Goal: Task Accomplishment & Management: Use online tool/utility

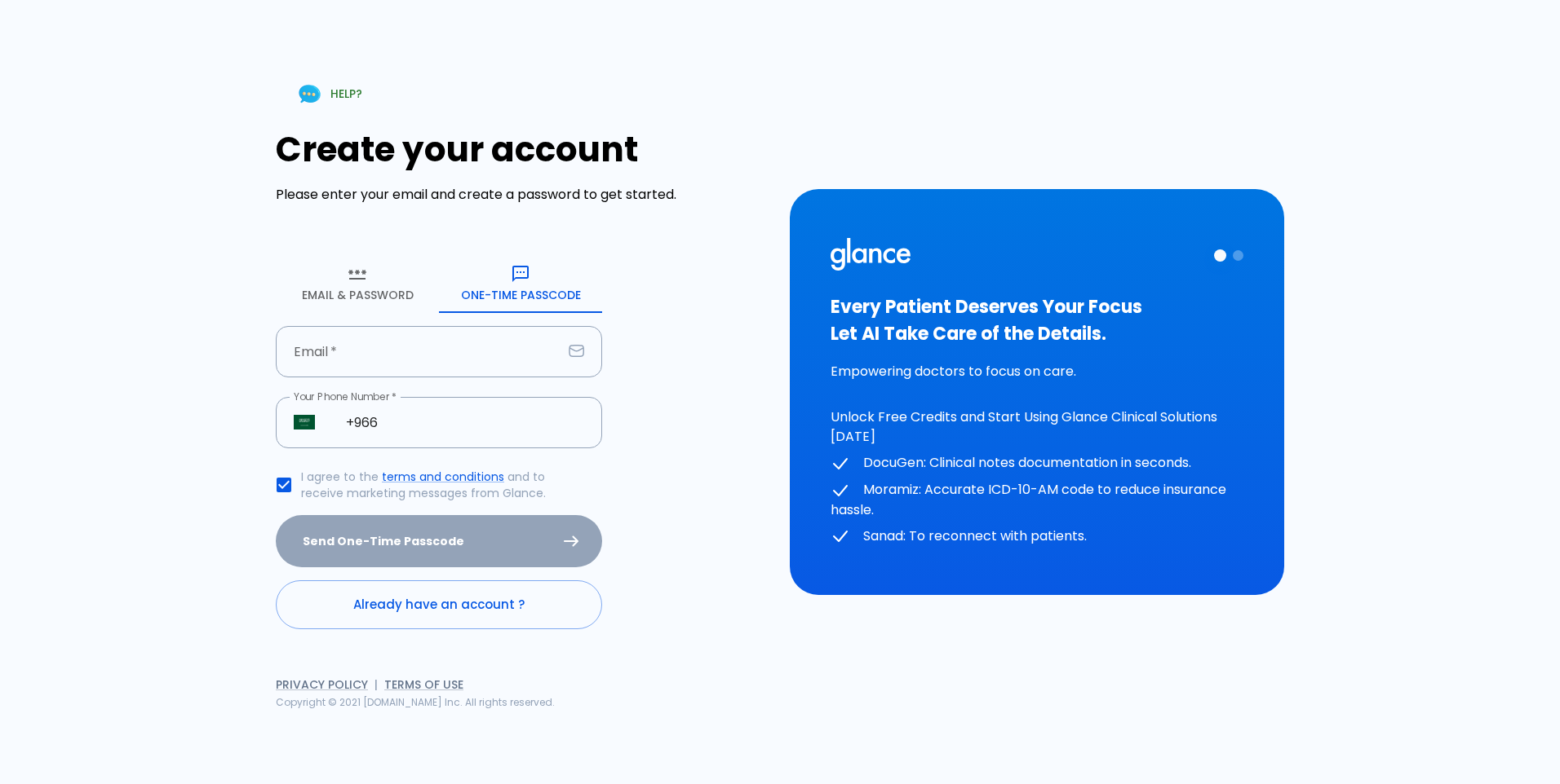
click at [434, 321] on form "Email & Password [SECURITY_DATA] Passcode Email   * Email   * Your Phone Number…" at bounding box center [438, 443] width 327 height 376
click at [430, 340] on input "Email   *" at bounding box center [419, 352] width 286 height 51
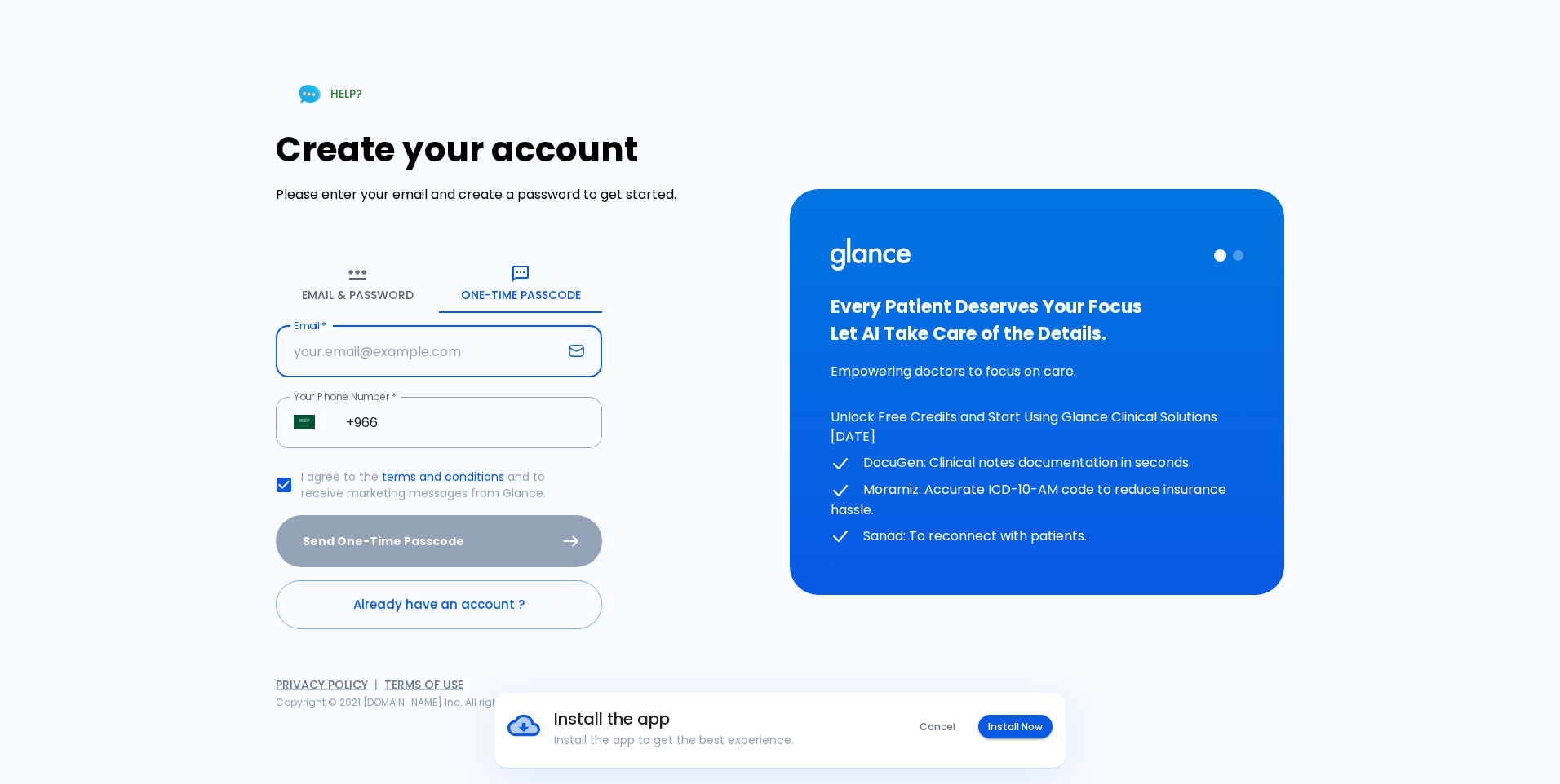
type input "A"
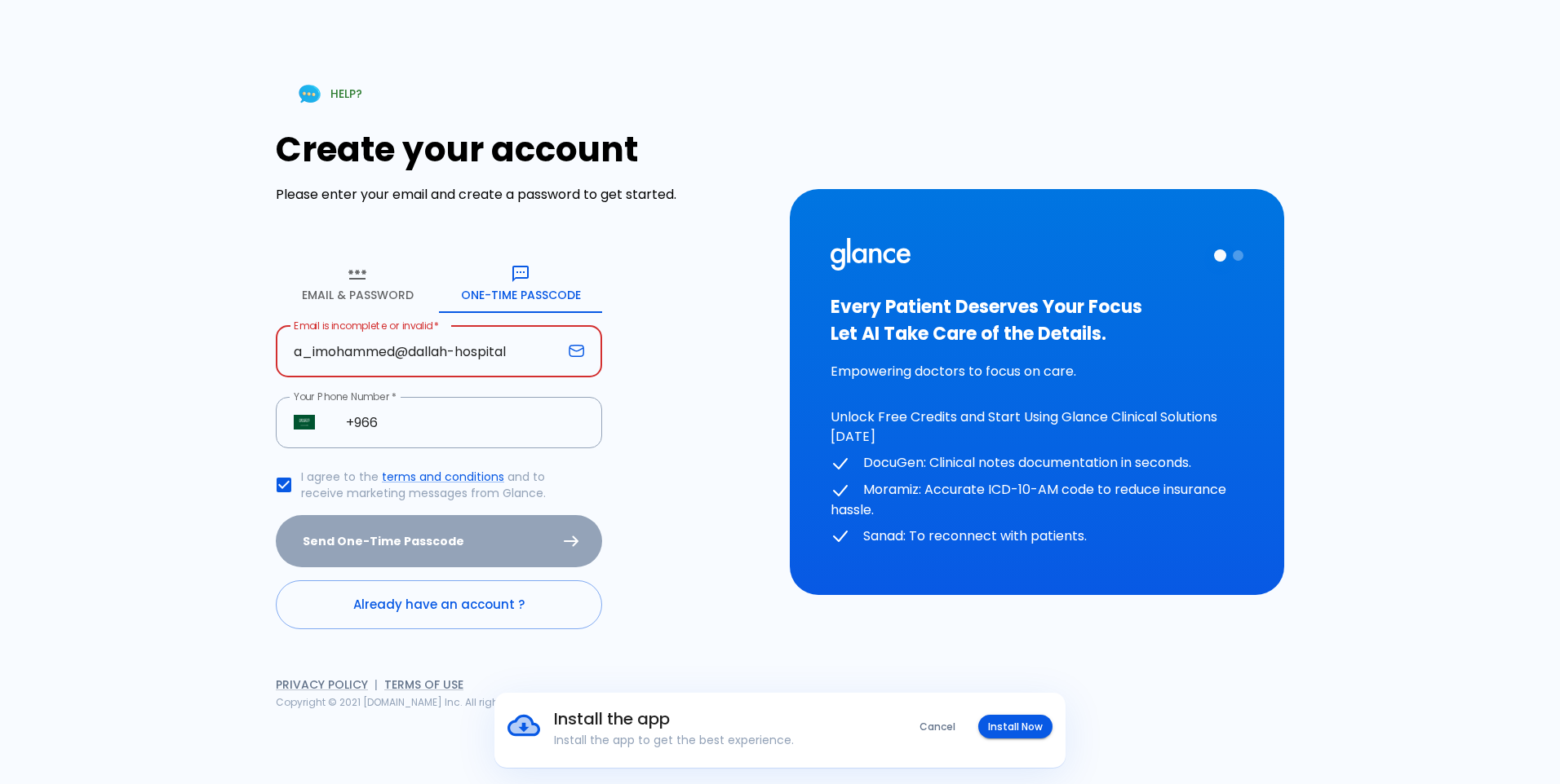
type input "a_imohammed@dallah-hospital"
click at [500, 395] on form "Email & Password [SECURITY_DATA] Passcode Email is incomplete or invalid   * a_…" at bounding box center [438, 443] width 327 height 376
click at [396, 426] on input "+966" at bounding box center [466, 422] width 275 height 51
type input "[PHONE_NUMBER]"
click at [522, 348] on input "a_imohammed@dallah-hospital" at bounding box center [419, 352] width 286 height 51
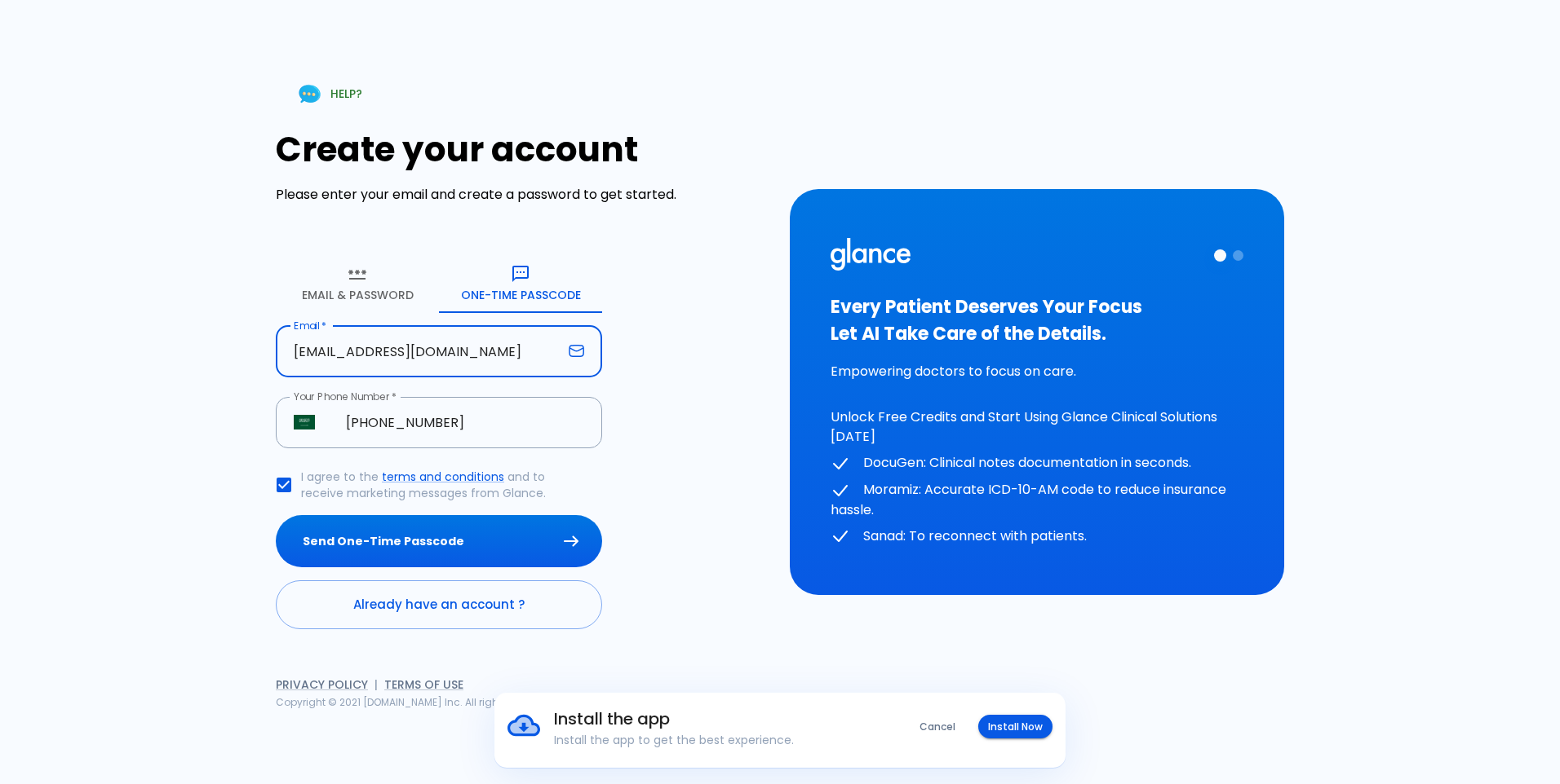
type input "[EMAIL_ADDRESS][DOMAIN_NAME]"
click at [649, 388] on div "Create your account Please enter your email and create a password to get starte…" at bounding box center [523, 379] width 494 height 500
click at [459, 544] on button "Send One-Time Passcode" at bounding box center [438, 542] width 327 height 53
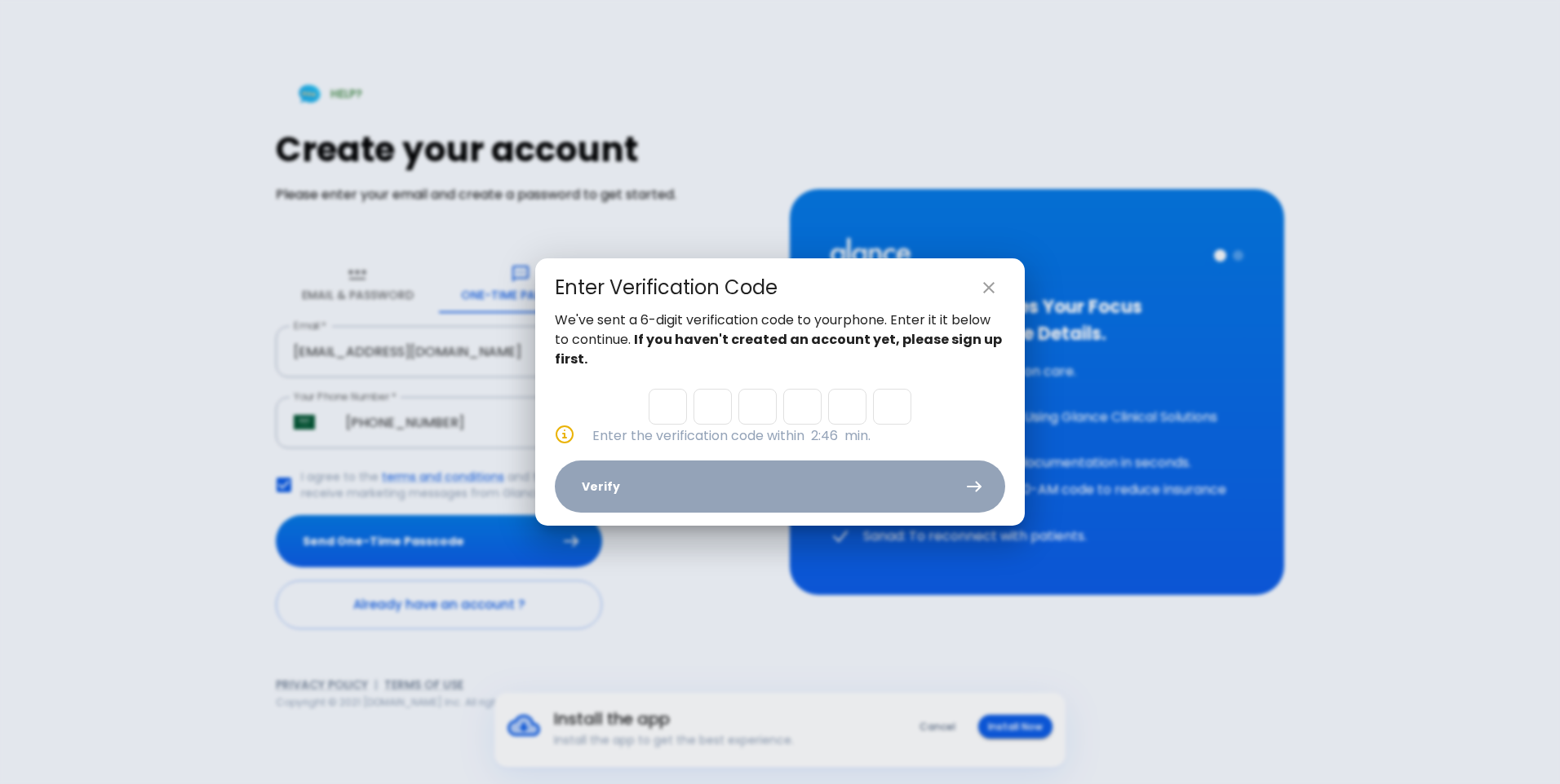
type input "1"
type input "0"
type input "7"
type input "2"
type input "1"
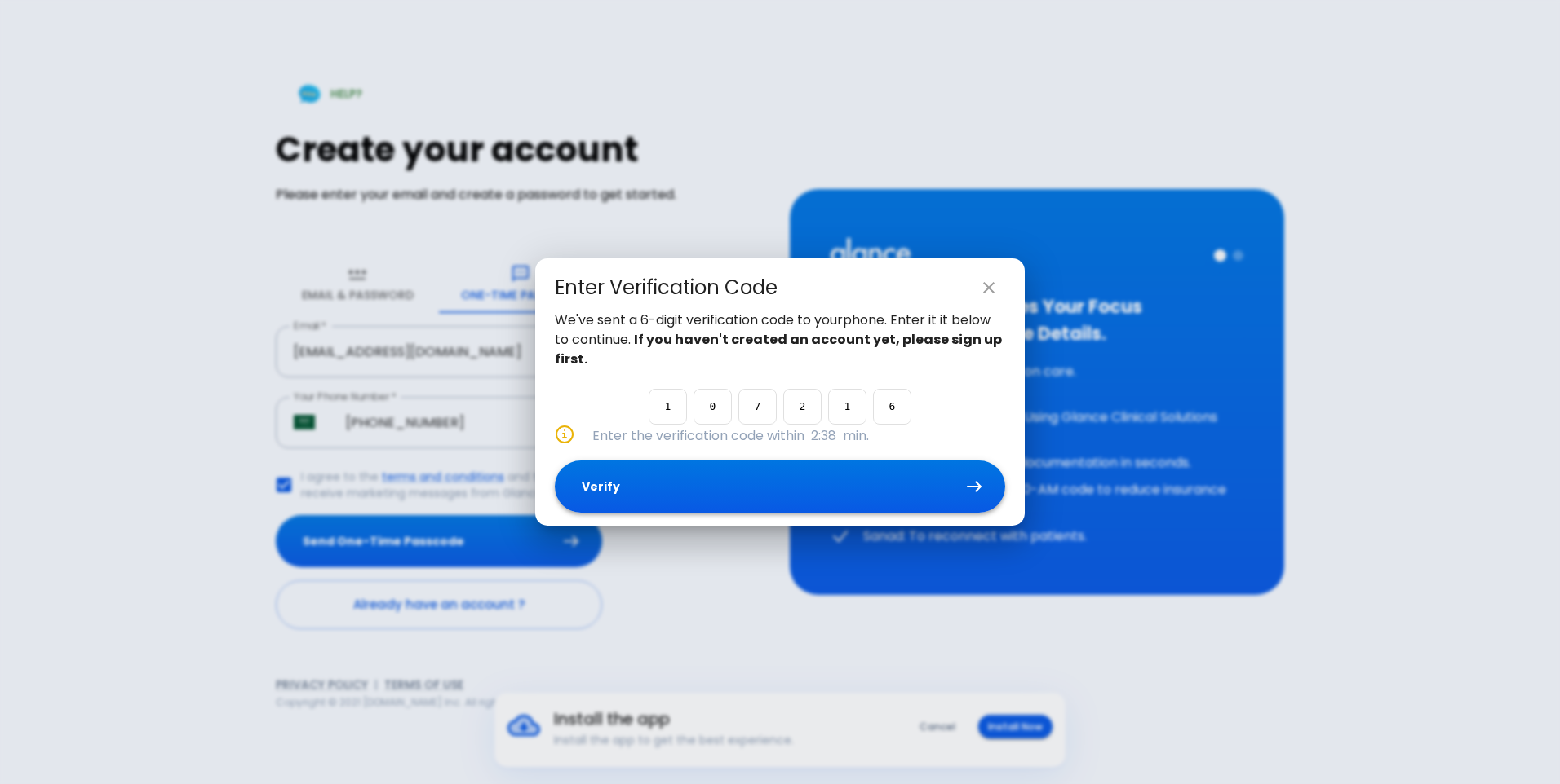
type input "6"
click at [717, 484] on button "Verify" at bounding box center [780, 487] width 450 height 53
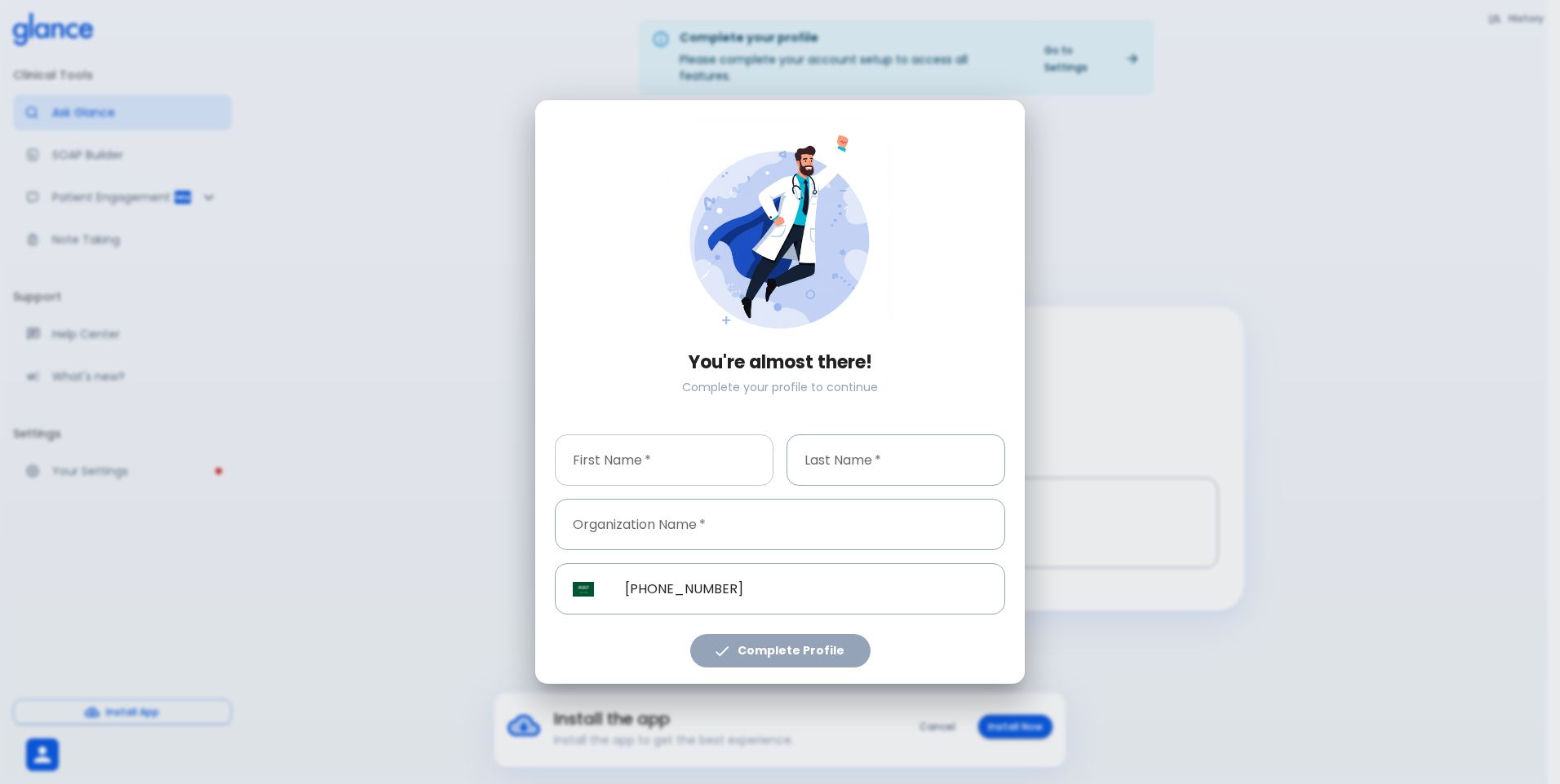
click at [661, 464] on input "First Name   *" at bounding box center [664, 461] width 219 height 51
type input "m"
type input "abdulfattah"
click at [843, 459] on input "Last Name   *" at bounding box center [895, 461] width 219 height 51
type input "[PERSON_NAME]"
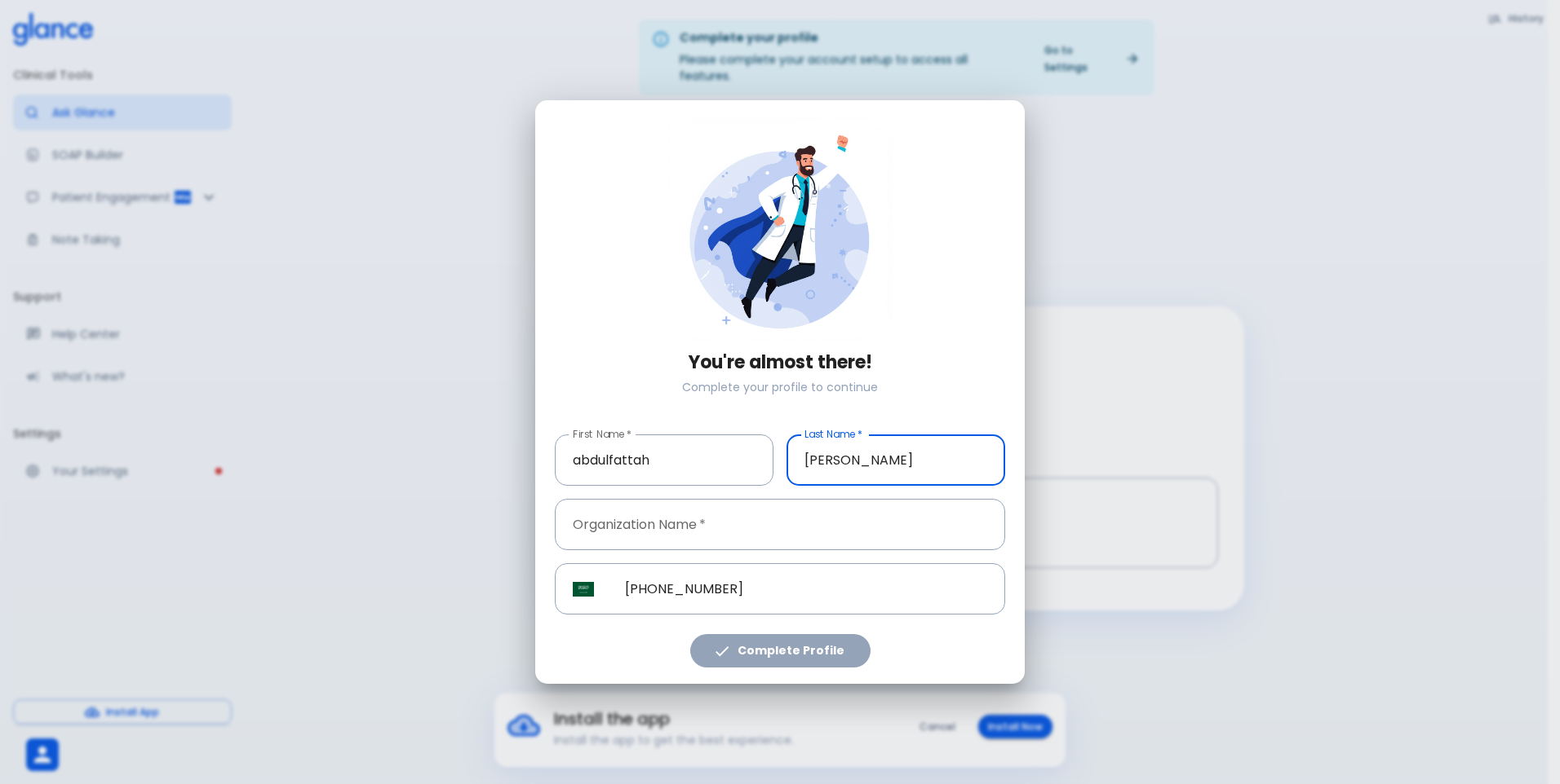
click at [677, 530] on input "Organization Name   *" at bounding box center [780, 524] width 450 height 51
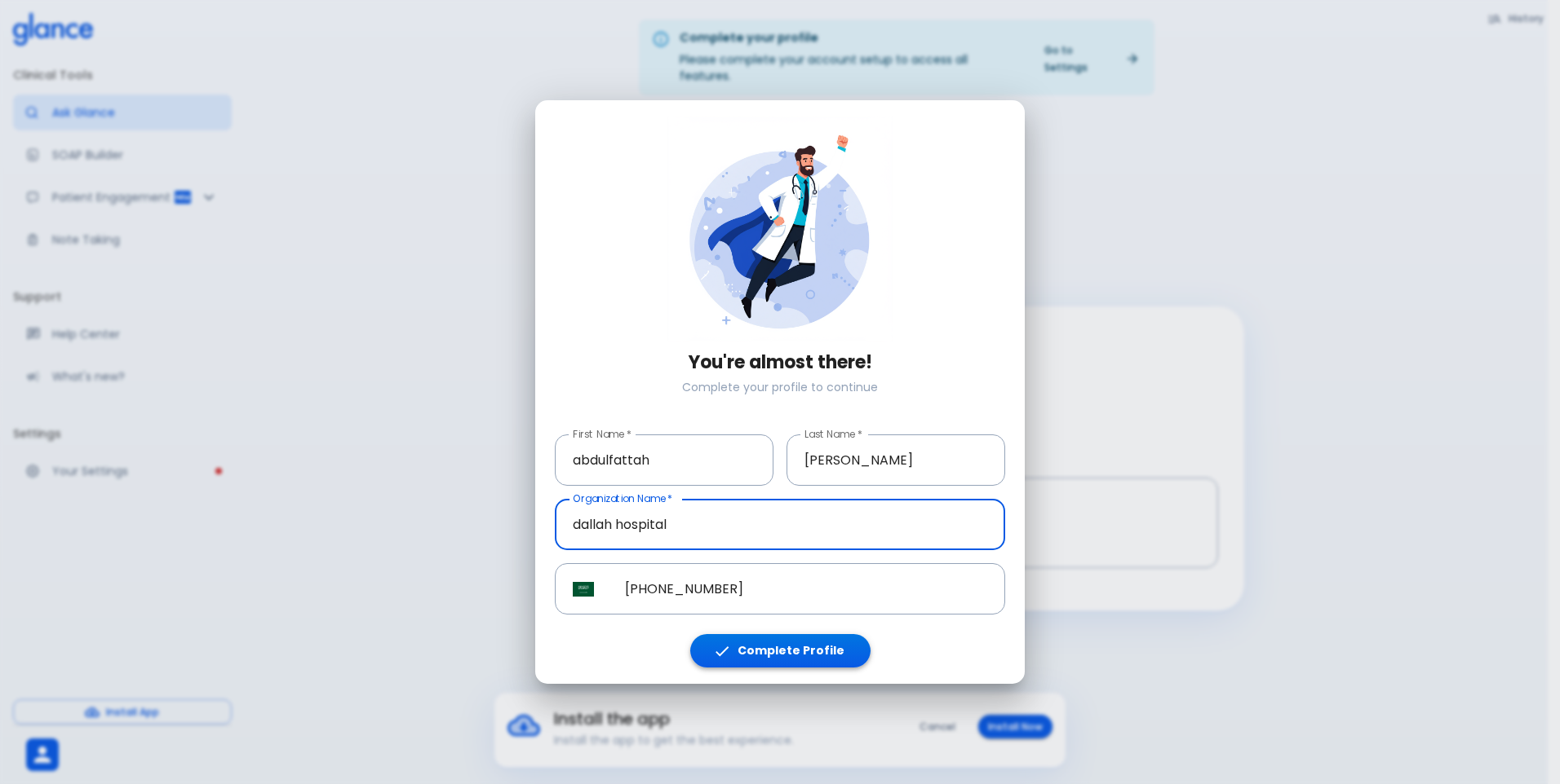
type input "dallah hospital"
click at [819, 644] on button "Complete Profile" at bounding box center [780, 651] width 180 height 33
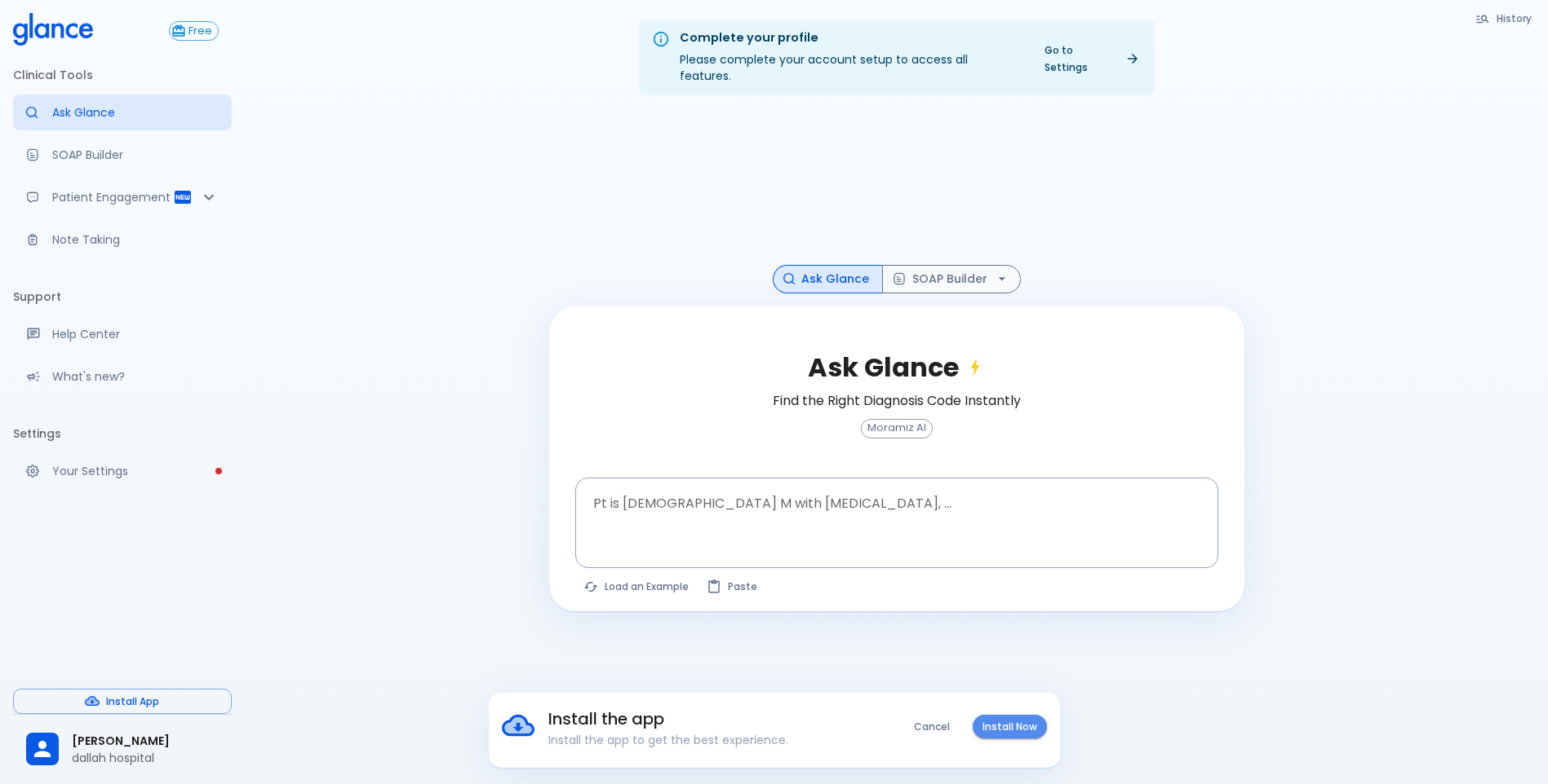
click at [1006, 726] on button "Install Now" at bounding box center [1010, 727] width 75 height 24
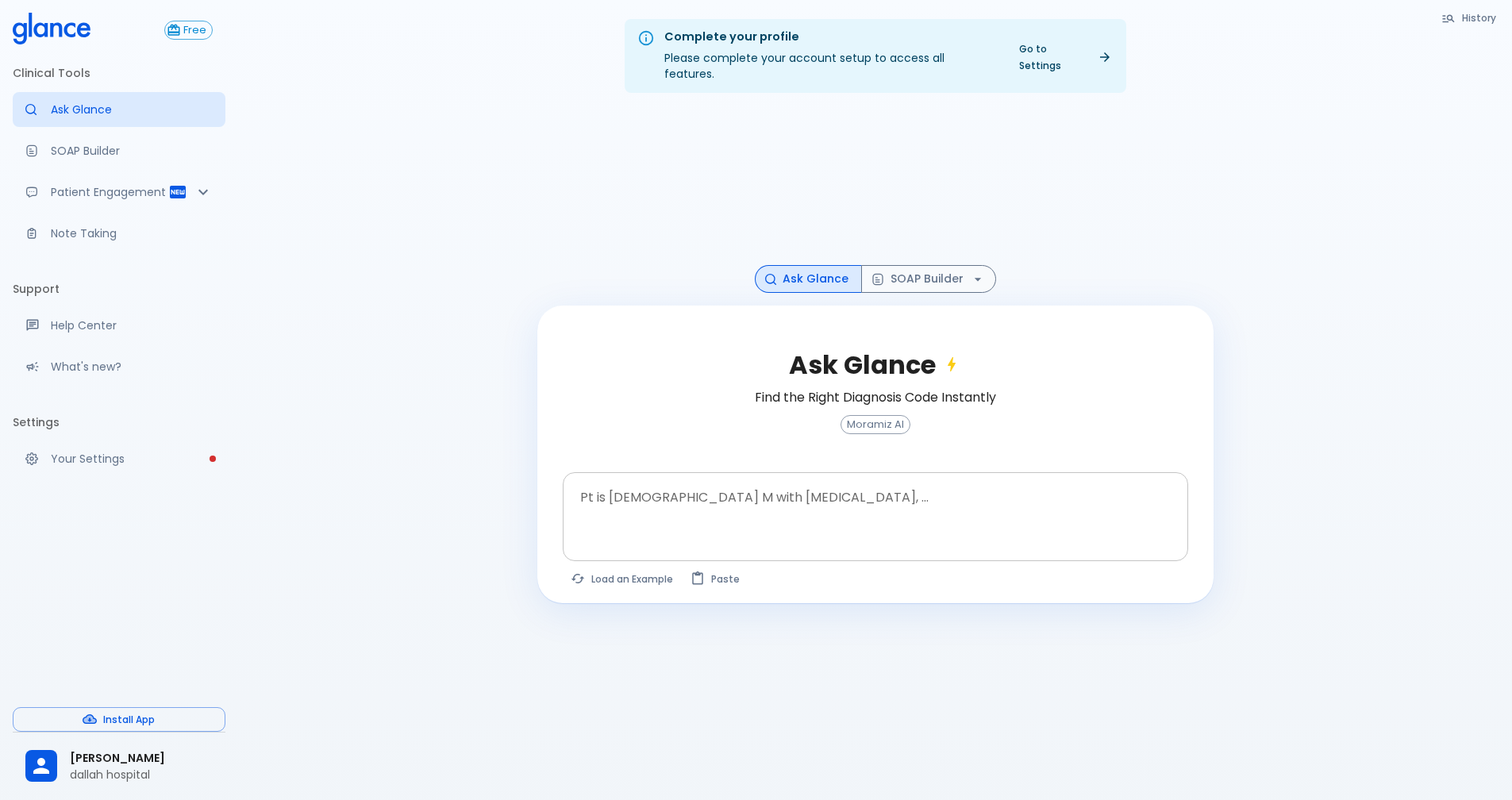
click at [715, 495] on textarea "Pt is [DEMOGRAPHIC_DATA] M with [MEDICAL_DATA], ..." at bounding box center [876, 504] width 603 height 50
click at [756, 507] on textarea "Pt is [DEMOGRAPHIC_DATA] M with [MEDICAL_DATA], ..." at bounding box center [876, 504] width 603 height 50
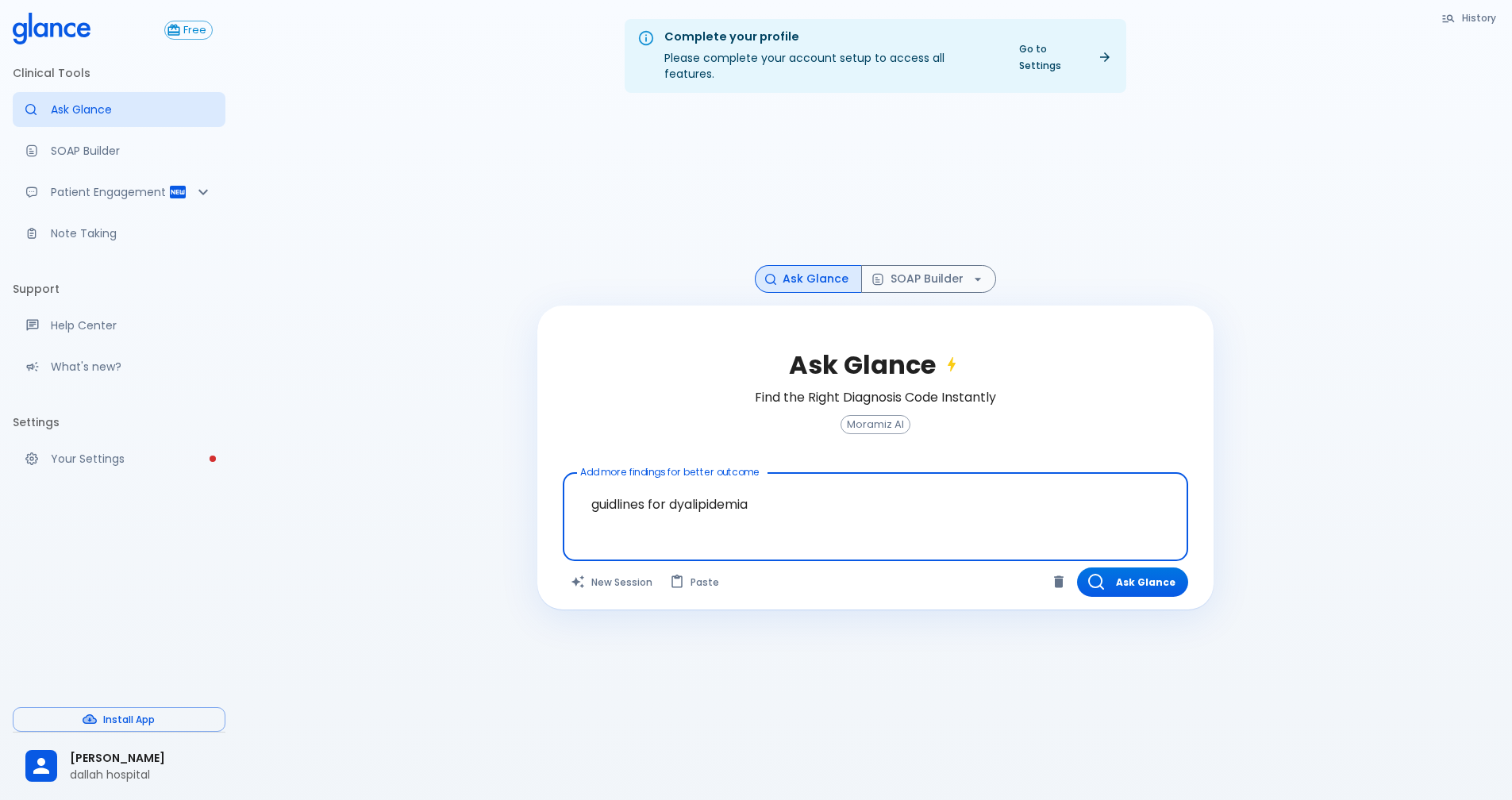
type textarea "guidlines for dyalipidemia"
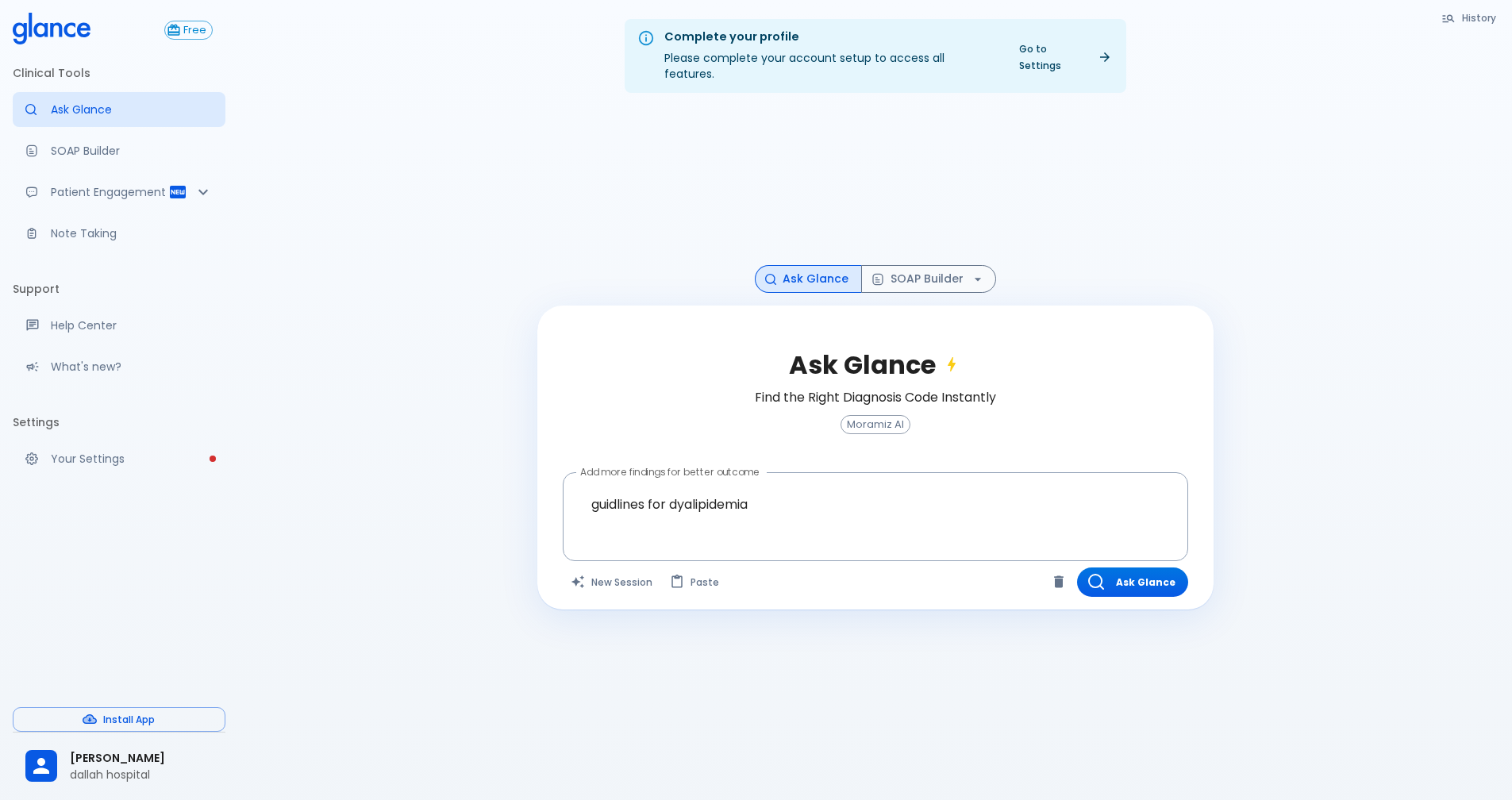
drag, startPoint x: 697, startPoint y: 585, endPoint x: 1379, endPoint y: 623, distance: 683.1
click at [1379, 623] on div "Complete your profile Please complete your account setup to access all features…" at bounding box center [876, 419] width 1274 height 838
click at [1143, 567] on button "Ask Glance" at bounding box center [1132, 582] width 111 height 30
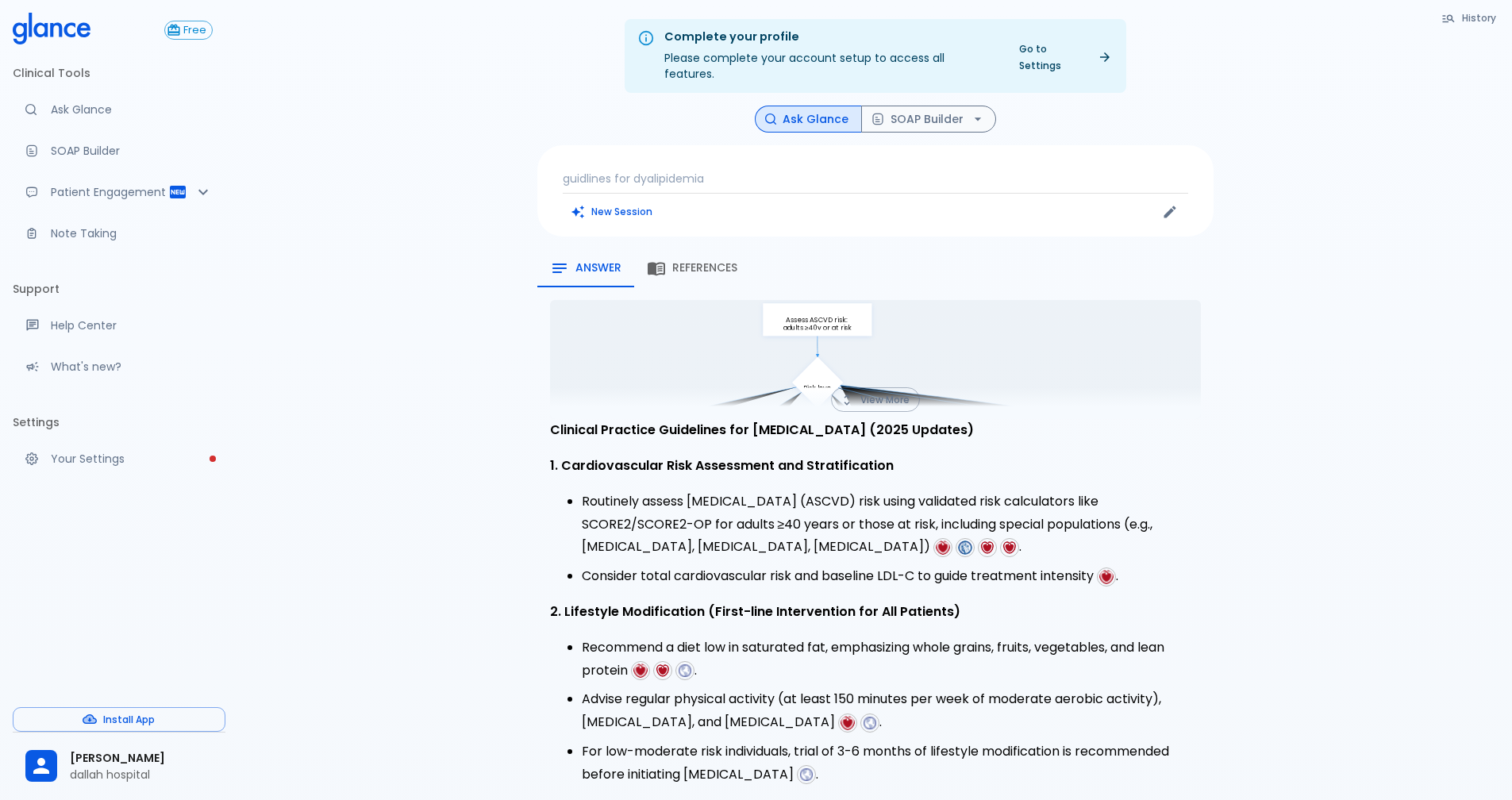
click at [714, 261] on span "References" at bounding box center [705, 268] width 65 height 14
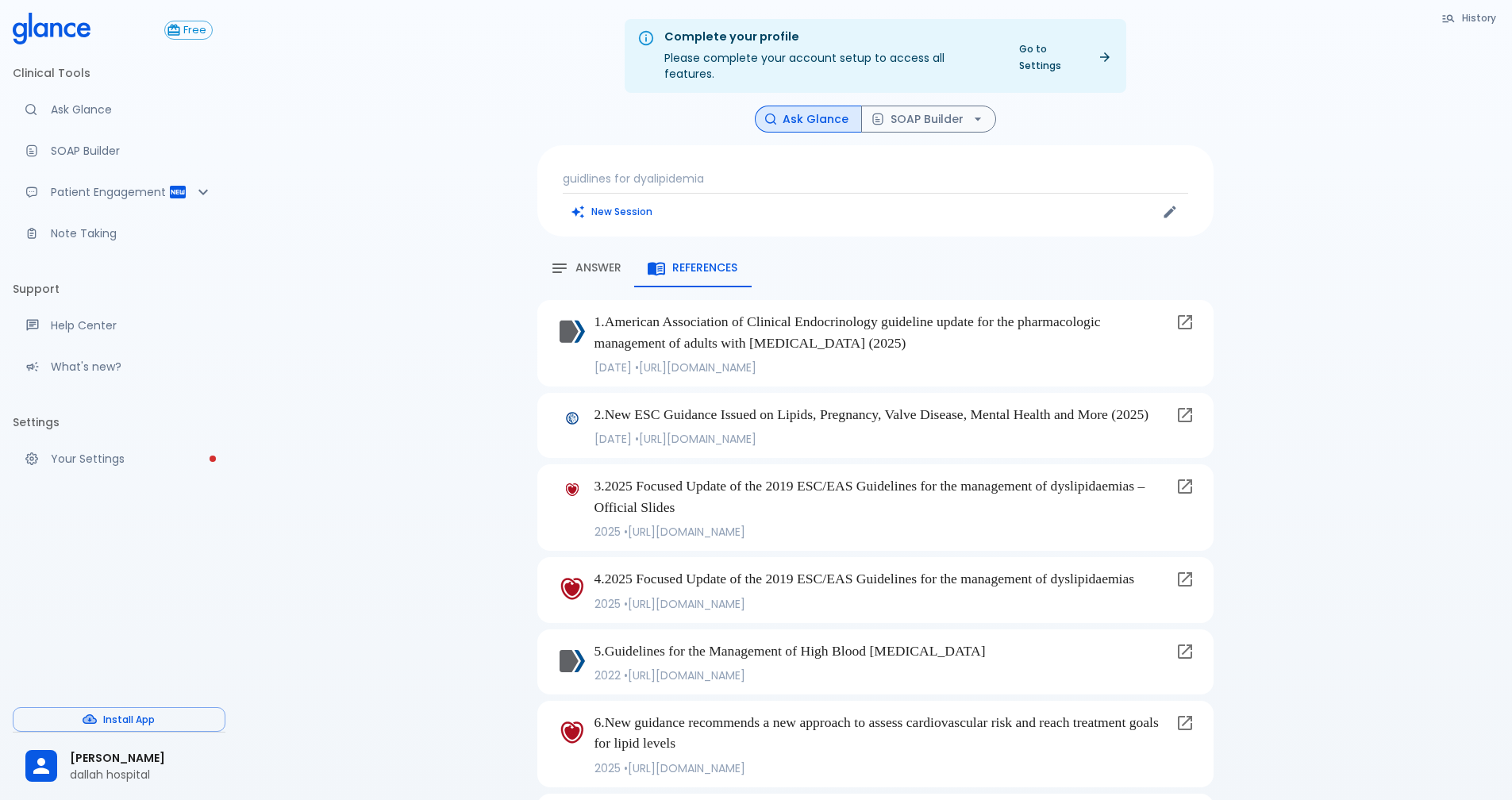
click at [1188, 315] on icon at bounding box center [1185, 321] width 14 height 14
click at [585, 261] on span "Answer" at bounding box center [598, 268] width 46 height 14
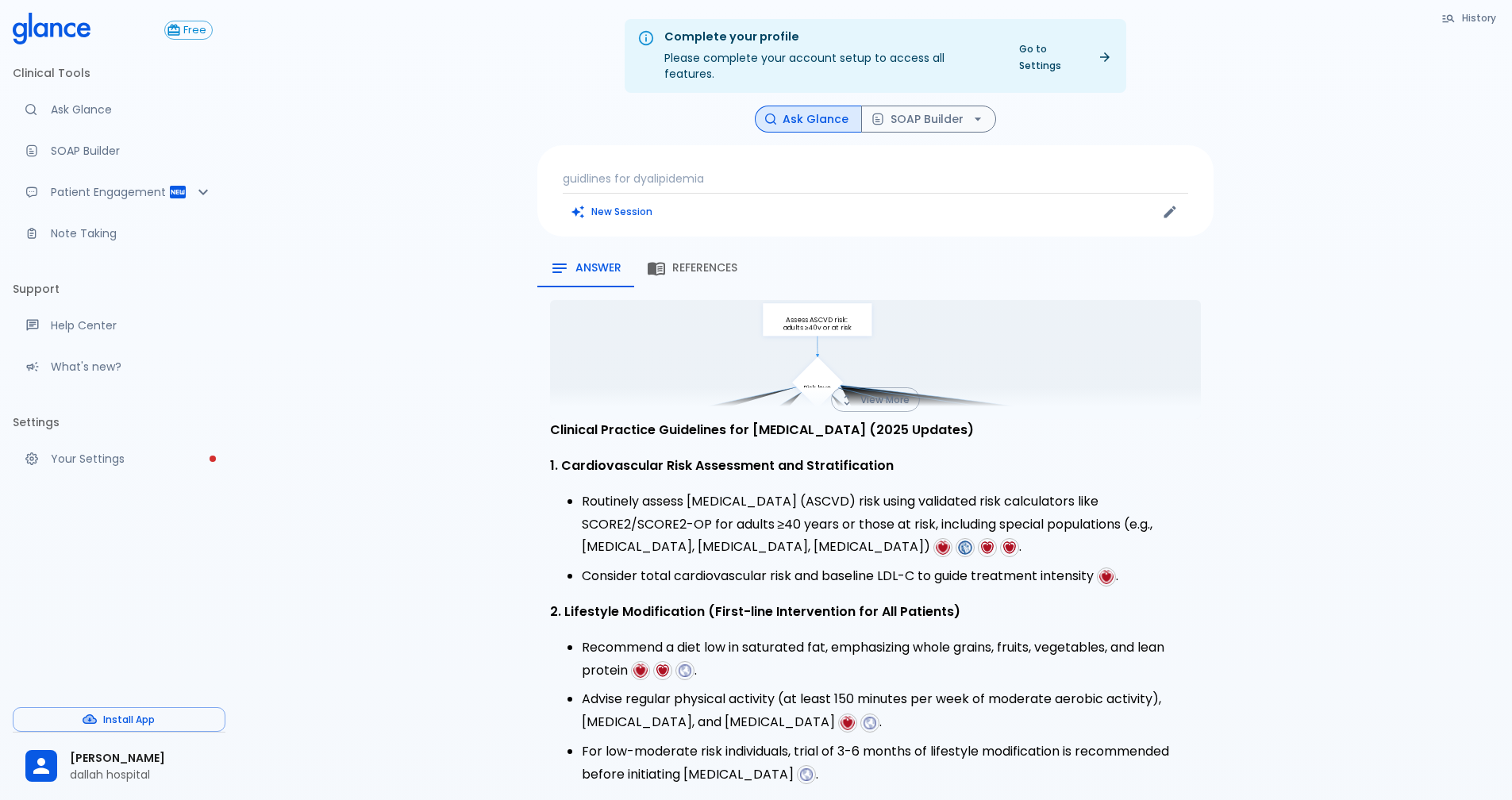
click at [873, 387] on button "View More" at bounding box center [875, 400] width 89 height 25
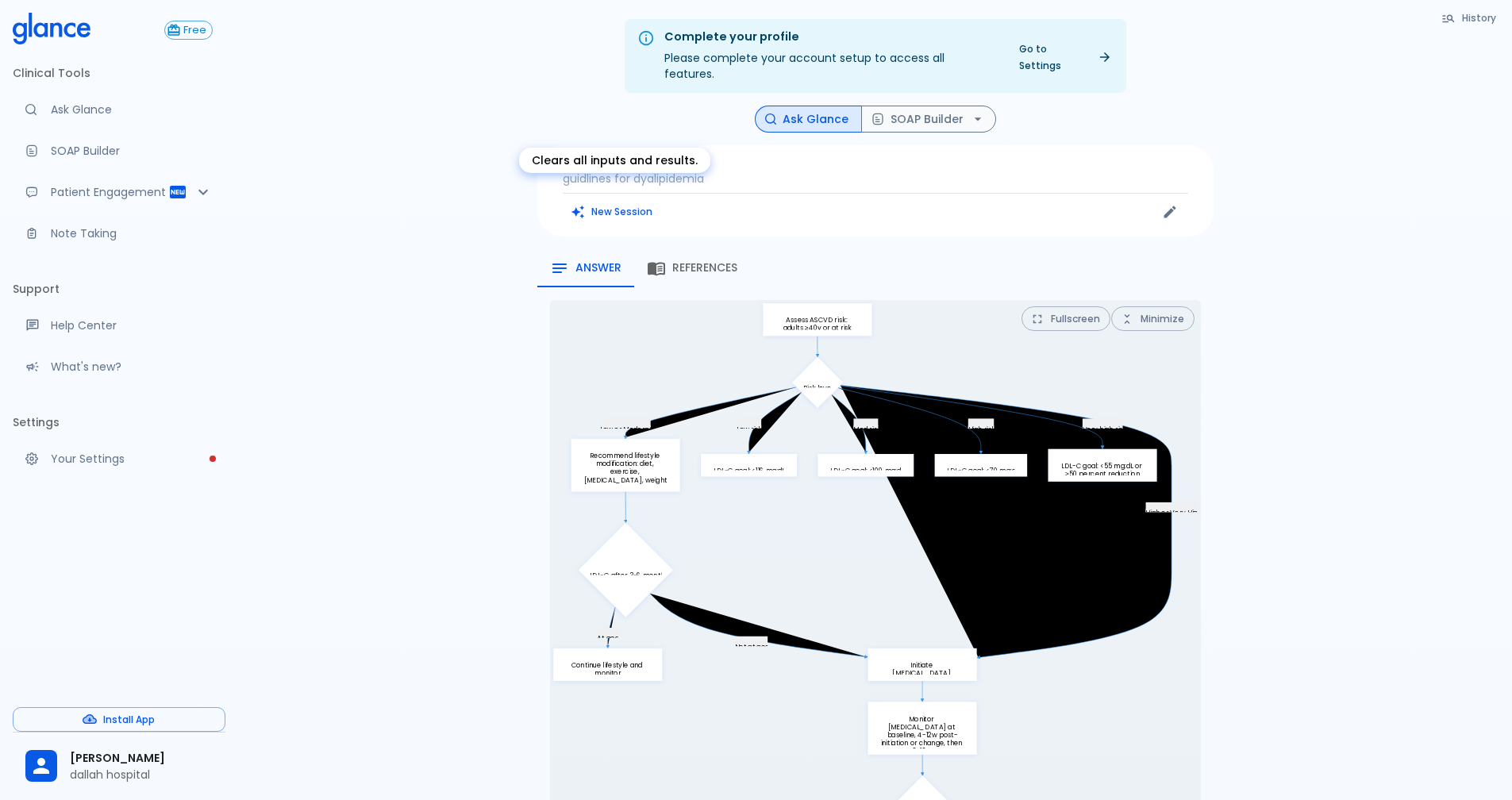
click at [610, 200] on button "New Session" at bounding box center [612, 212] width 99 height 23
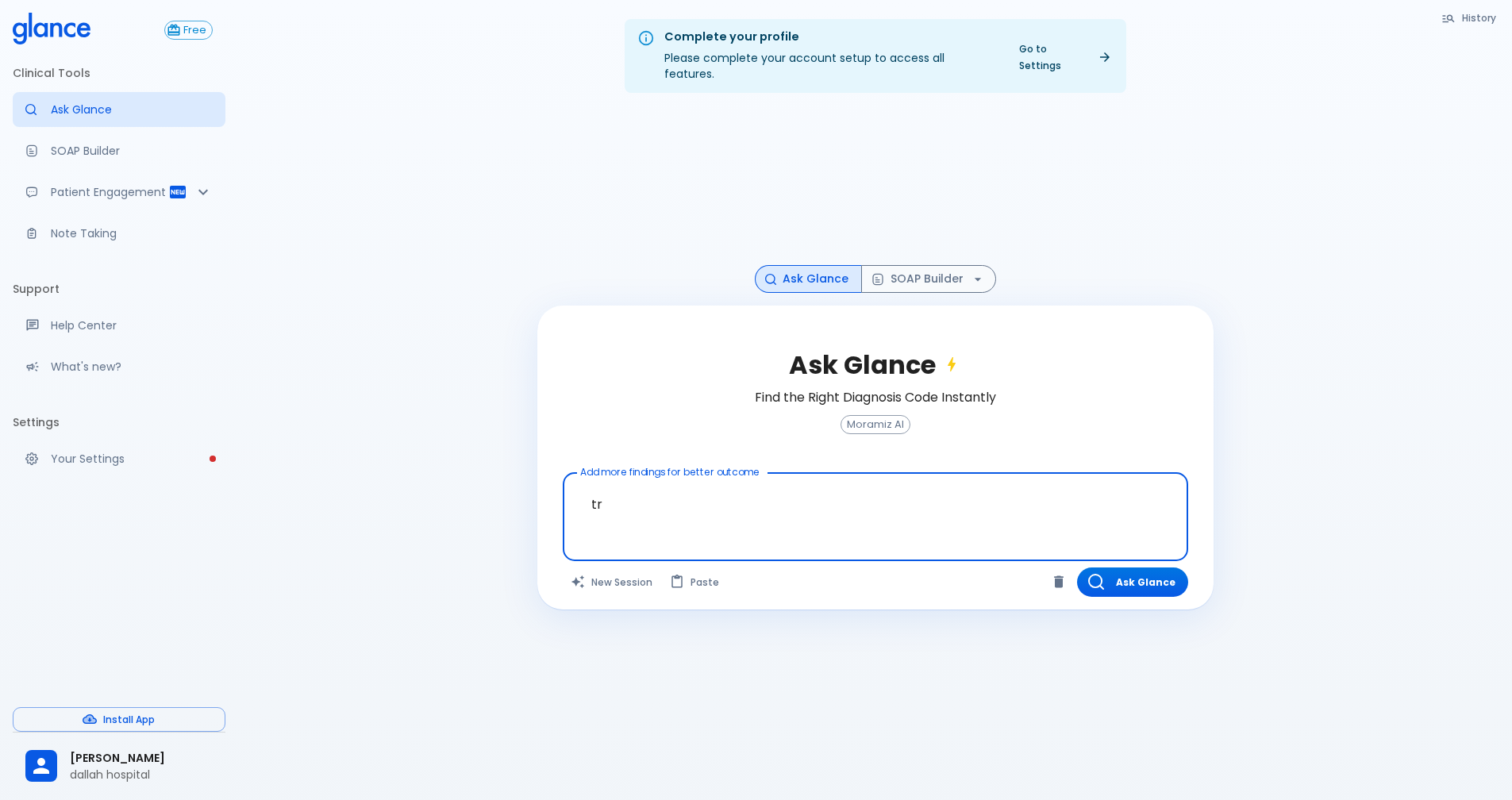
type textarea "t"
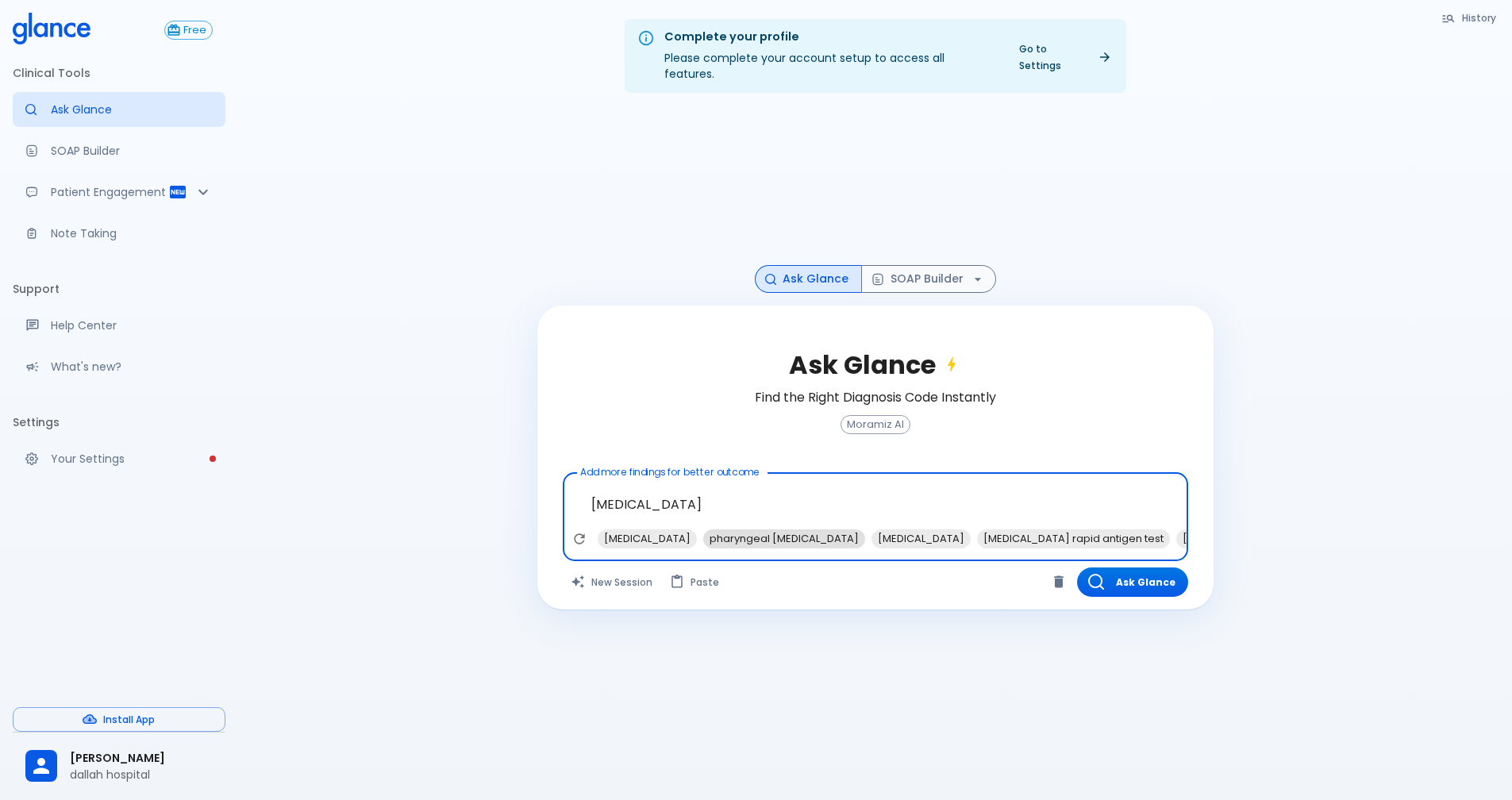
click at [750, 529] on span "pharyngeal [MEDICAL_DATA]" at bounding box center [784, 538] width 162 height 18
click at [1015, 530] on span "[MEDICAL_DATA]" at bounding box center [1058, 538] width 99 height 18
click at [922, 529] on span "[MEDICAL_DATA] rapid antigen test" at bounding box center [905, 538] width 193 height 18
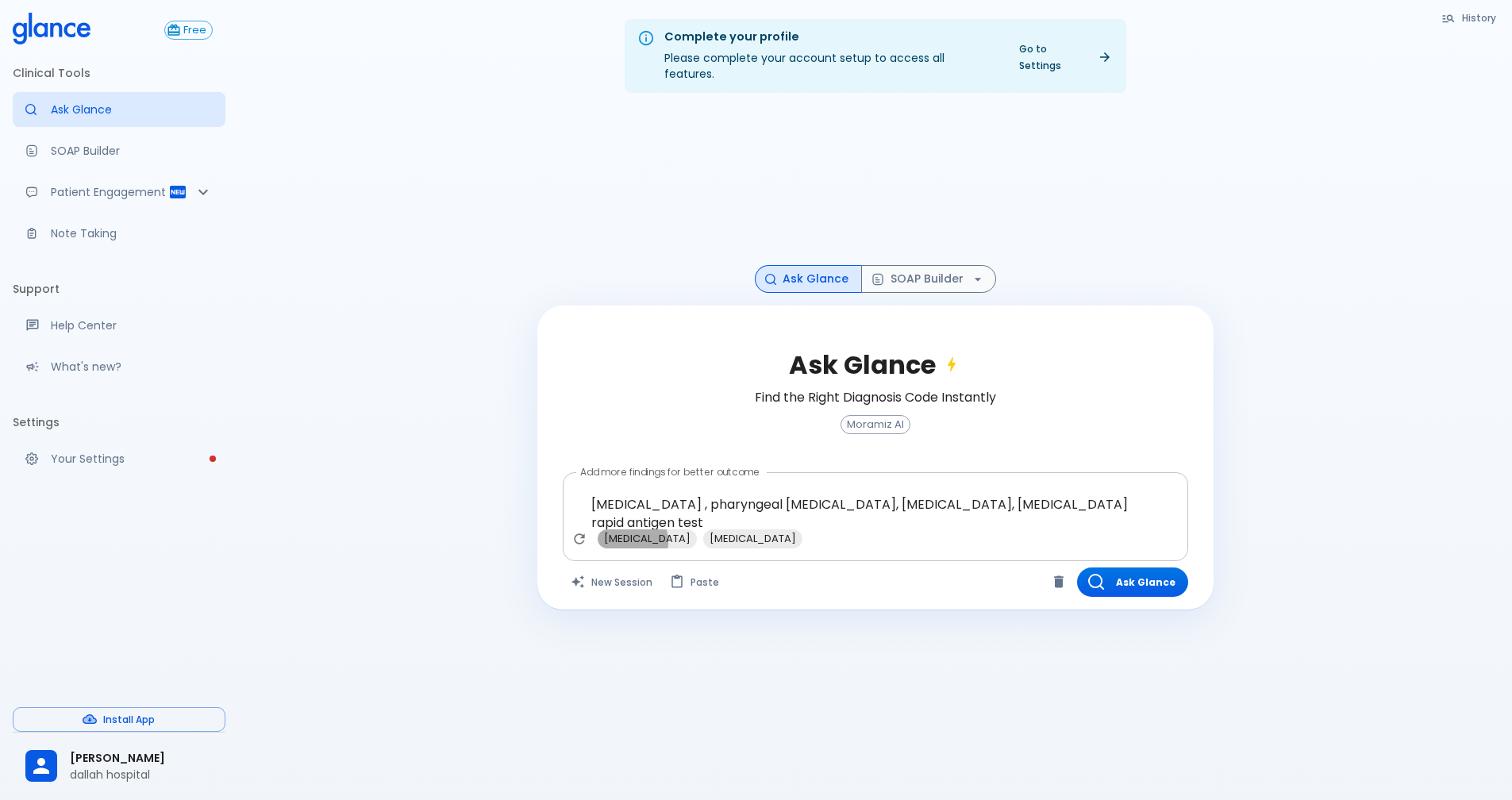
drag, startPoint x: 617, startPoint y: 526, endPoint x: 795, endPoint y: 557, distance: 180.7
click at [617, 529] on span "[MEDICAL_DATA]" at bounding box center [648, 538] width 99 height 18
type textarea "[MEDICAL_DATA] , pharyngeal [MEDICAL_DATA], [MEDICAL_DATA], [MEDICAL_DATA] rapi…"
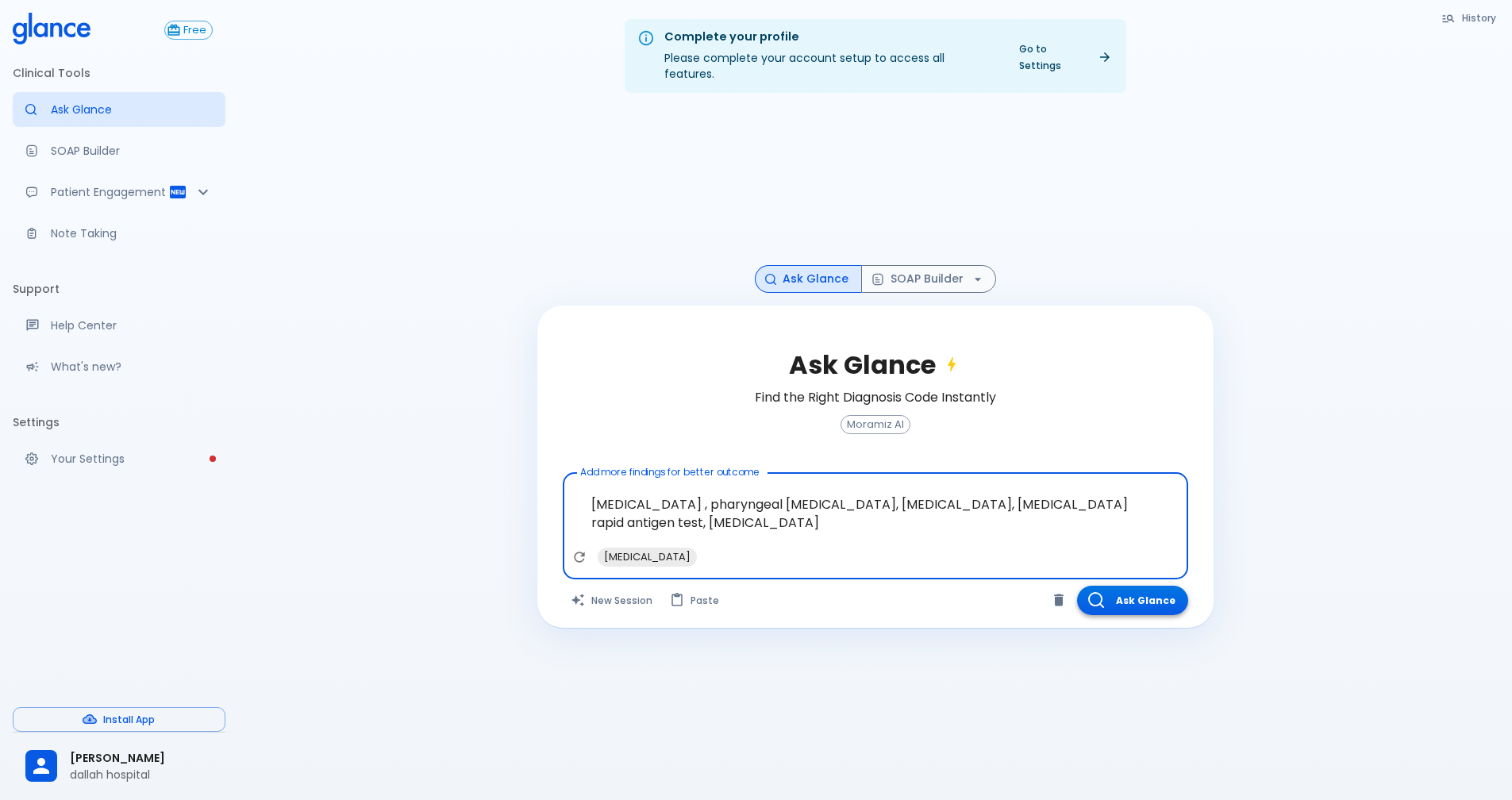
click at [1123, 587] on button "Ask Glance" at bounding box center [1132, 600] width 111 height 30
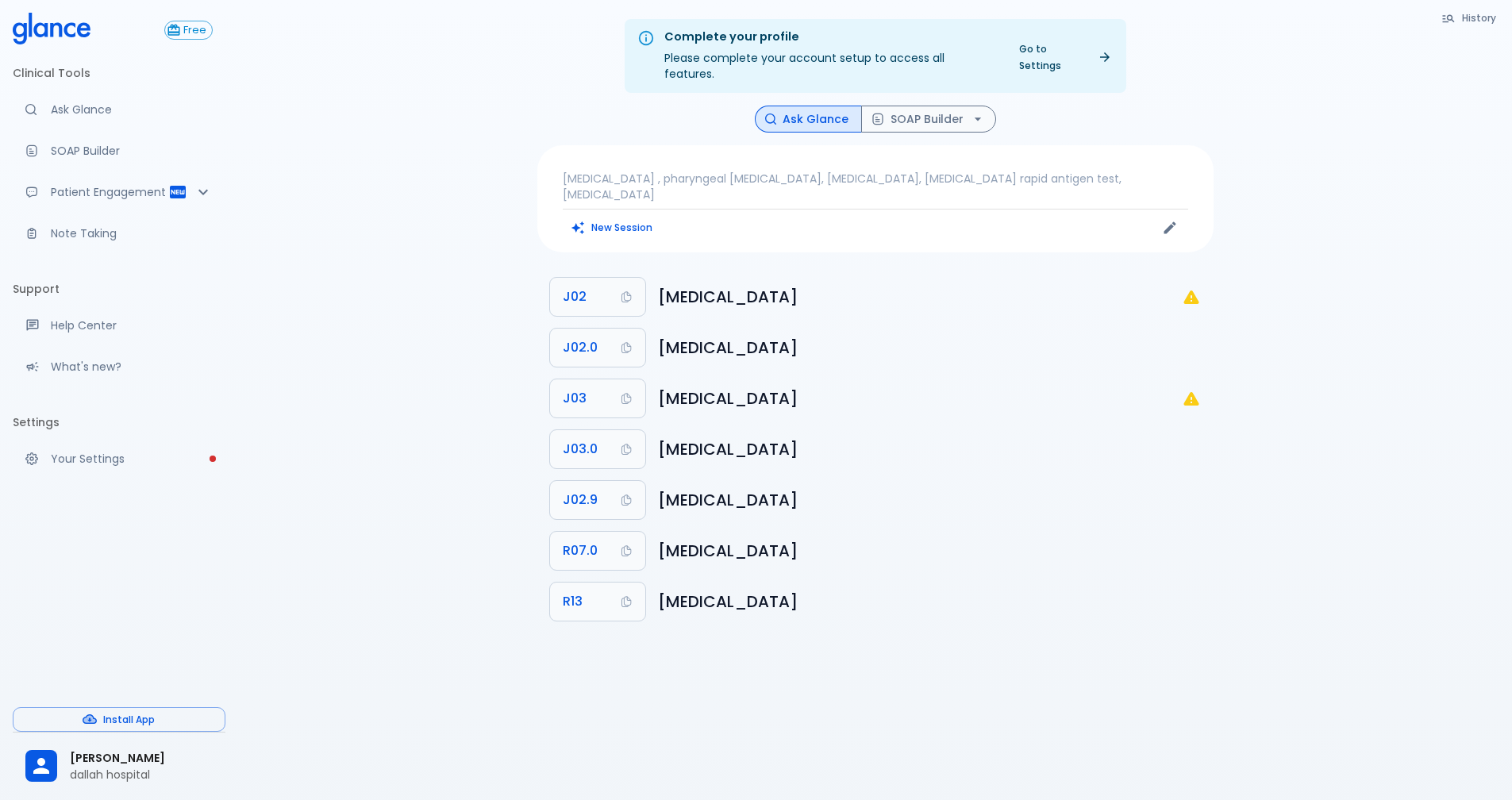
click at [566, 387] on span "J03" at bounding box center [574, 398] width 24 height 22
click at [895, 106] on button "SOAP Builder" at bounding box center [928, 119] width 135 height 28
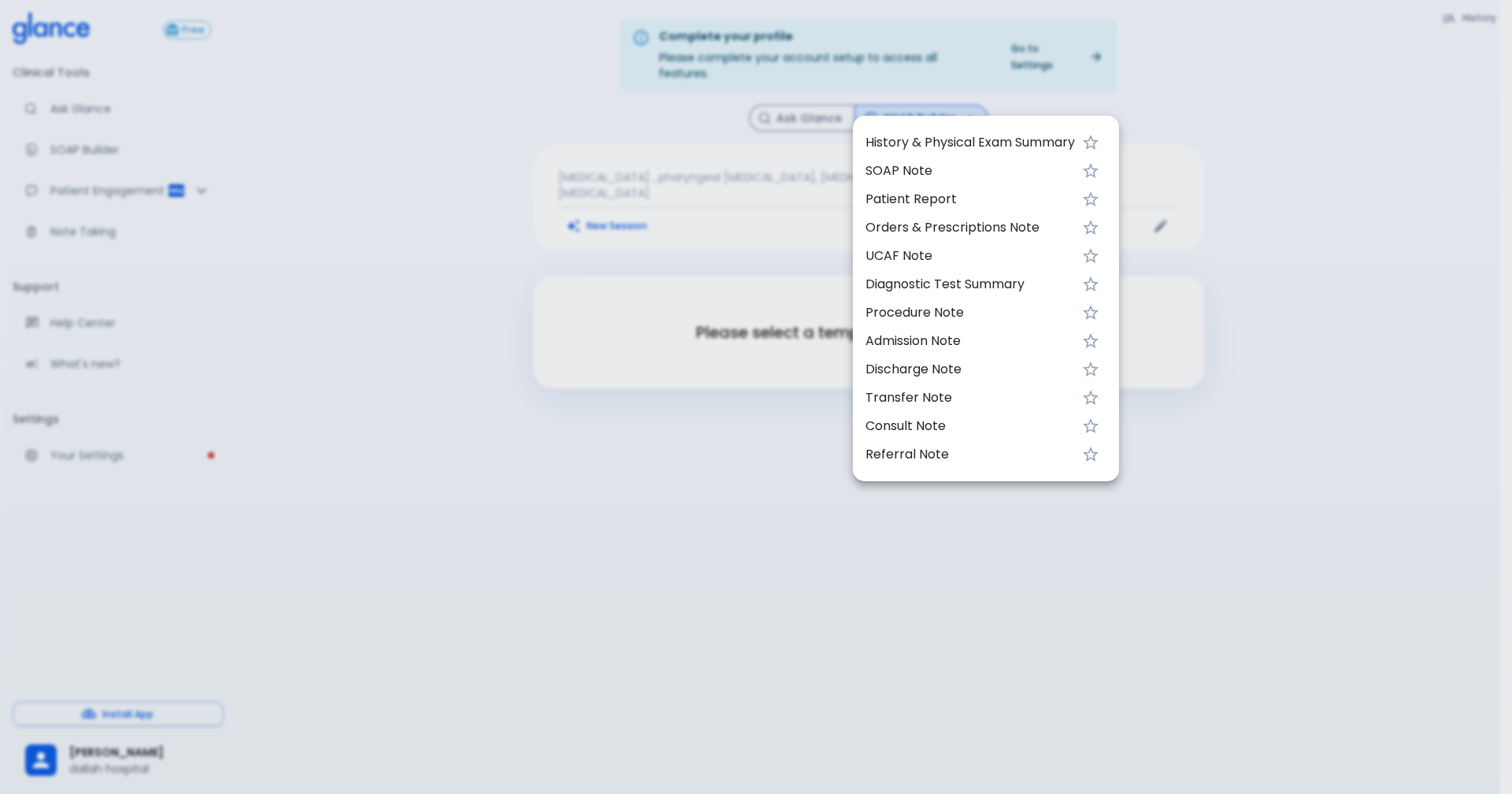
click at [893, 258] on span "UCAF Note" at bounding box center [969, 256] width 209 height 19
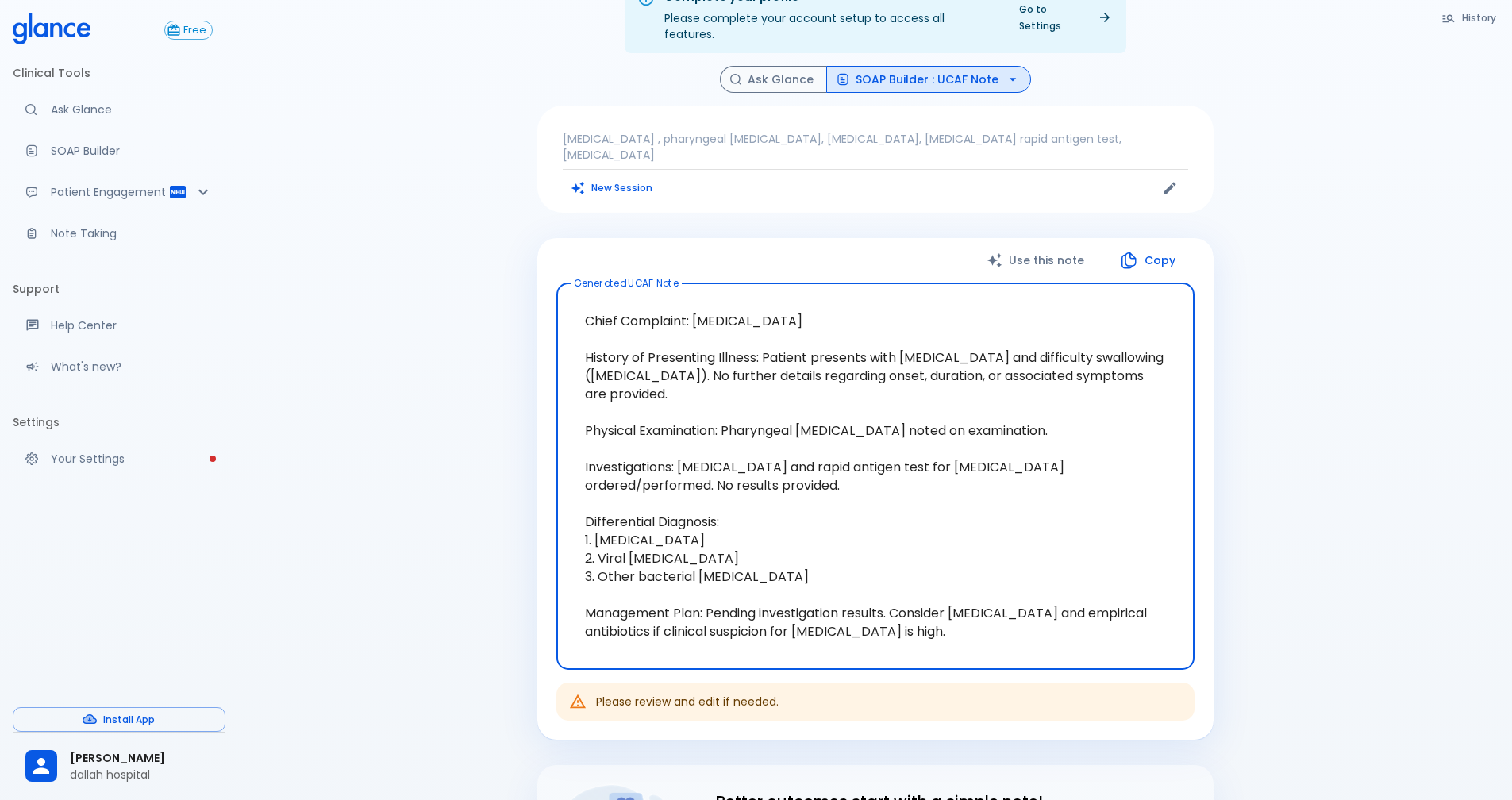
scroll to position [79, 0]
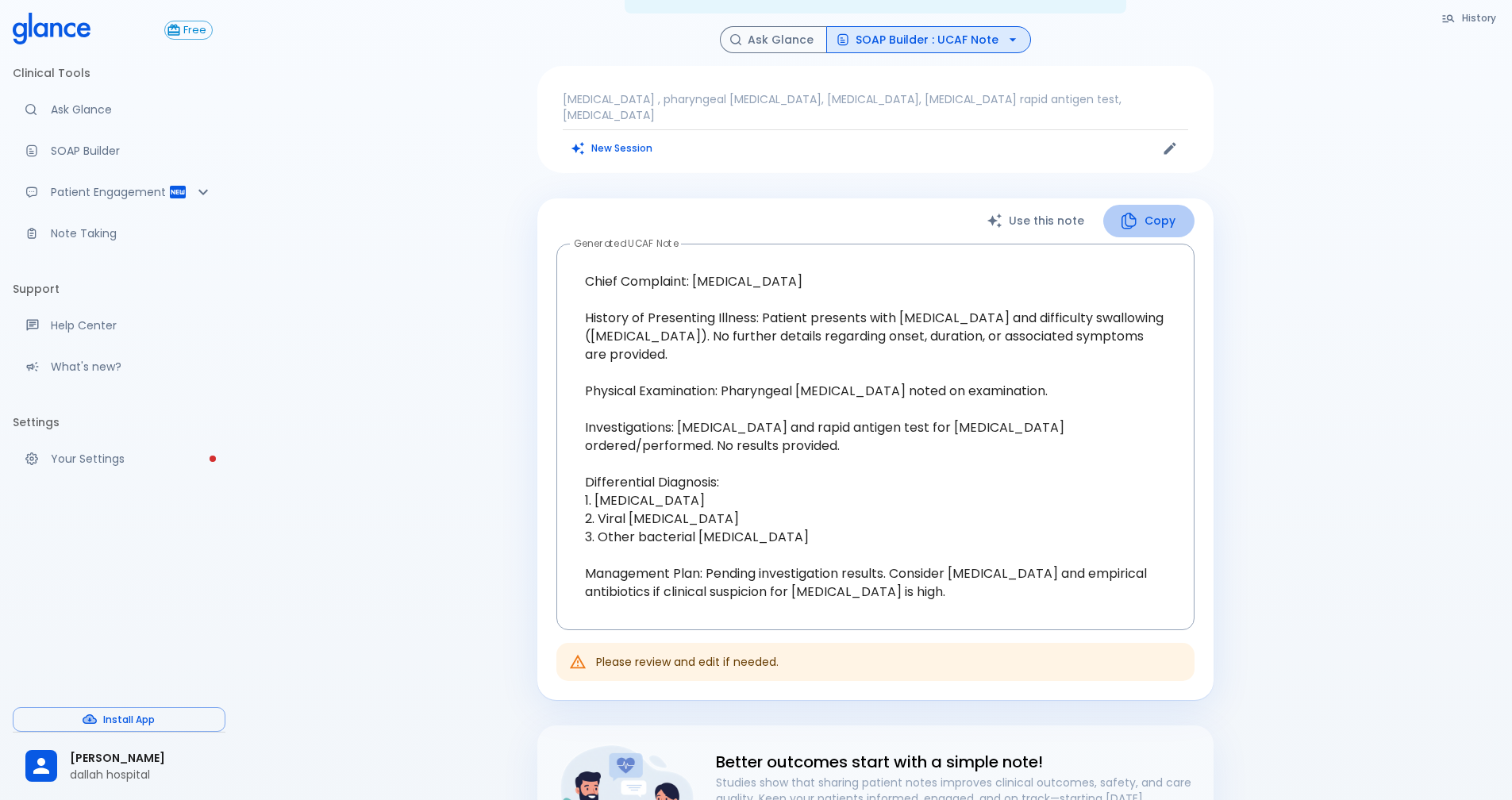
click at [1142, 205] on button "Copy" at bounding box center [1150, 221] width 92 height 32
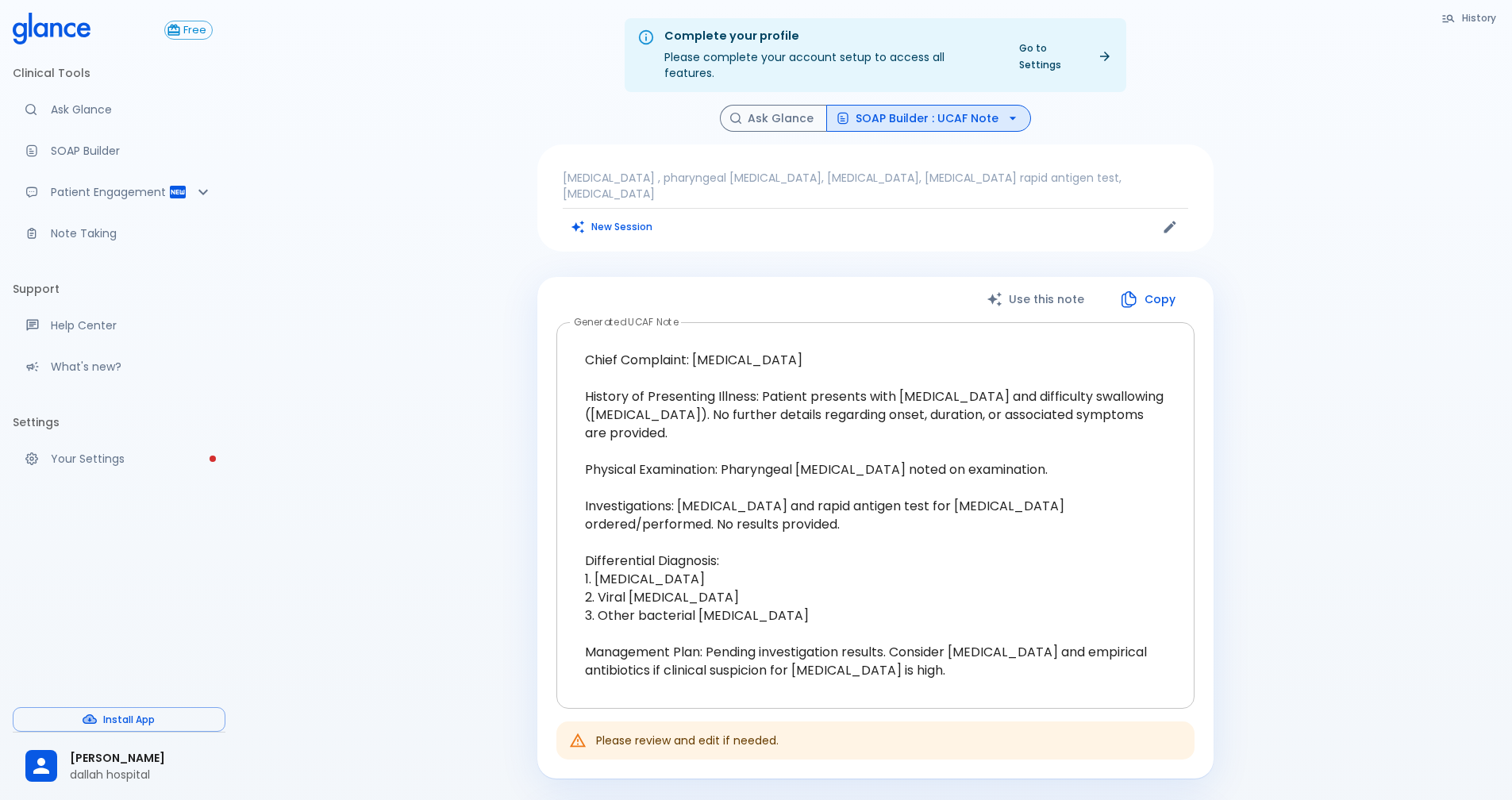
scroll to position [0, 0]
click at [908, 106] on button "SOAP Builder : UCAF Note" at bounding box center [928, 119] width 205 height 28
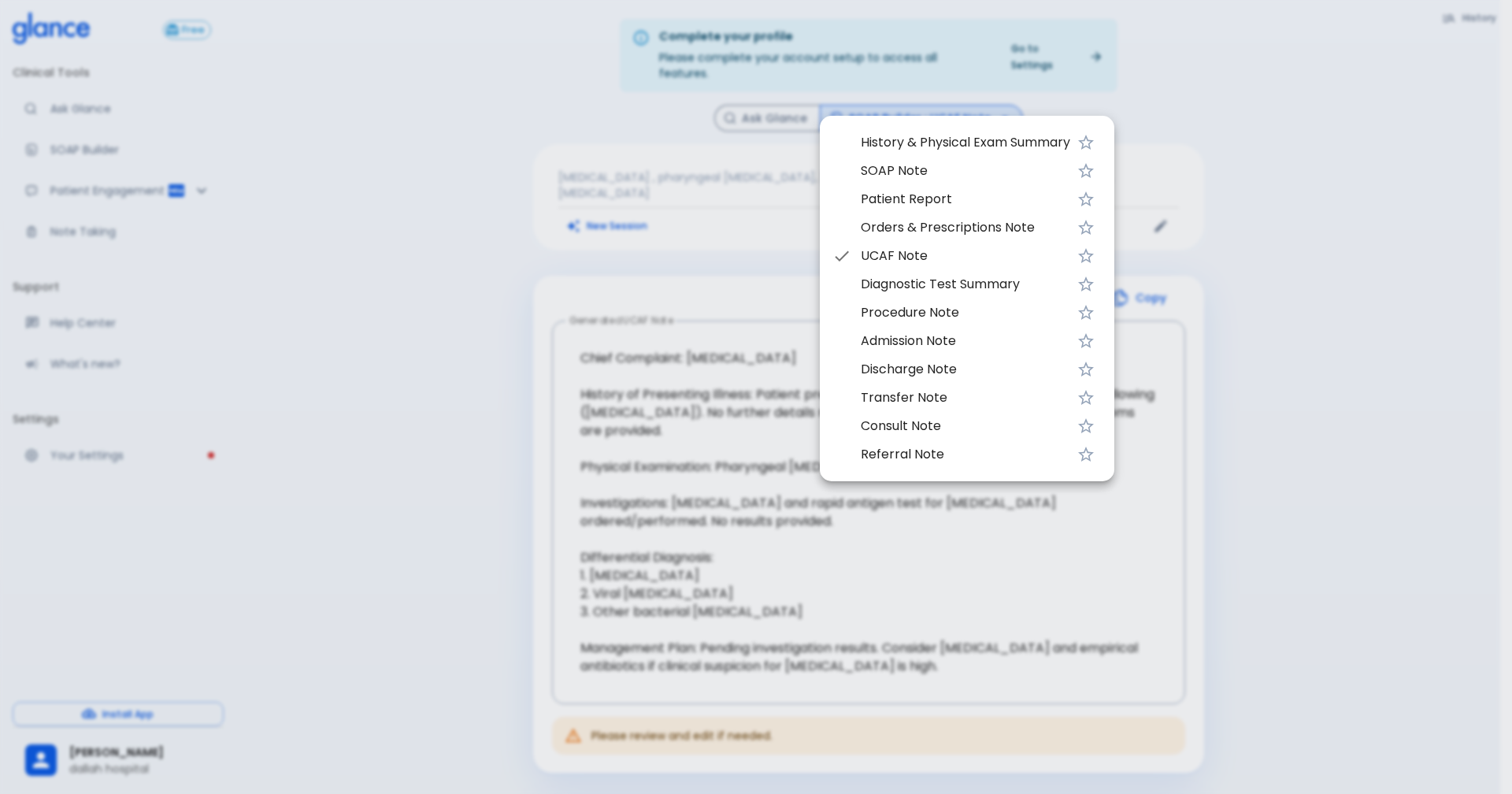
click at [965, 340] on span "Admission Note" at bounding box center [964, 341] width 209 height 19
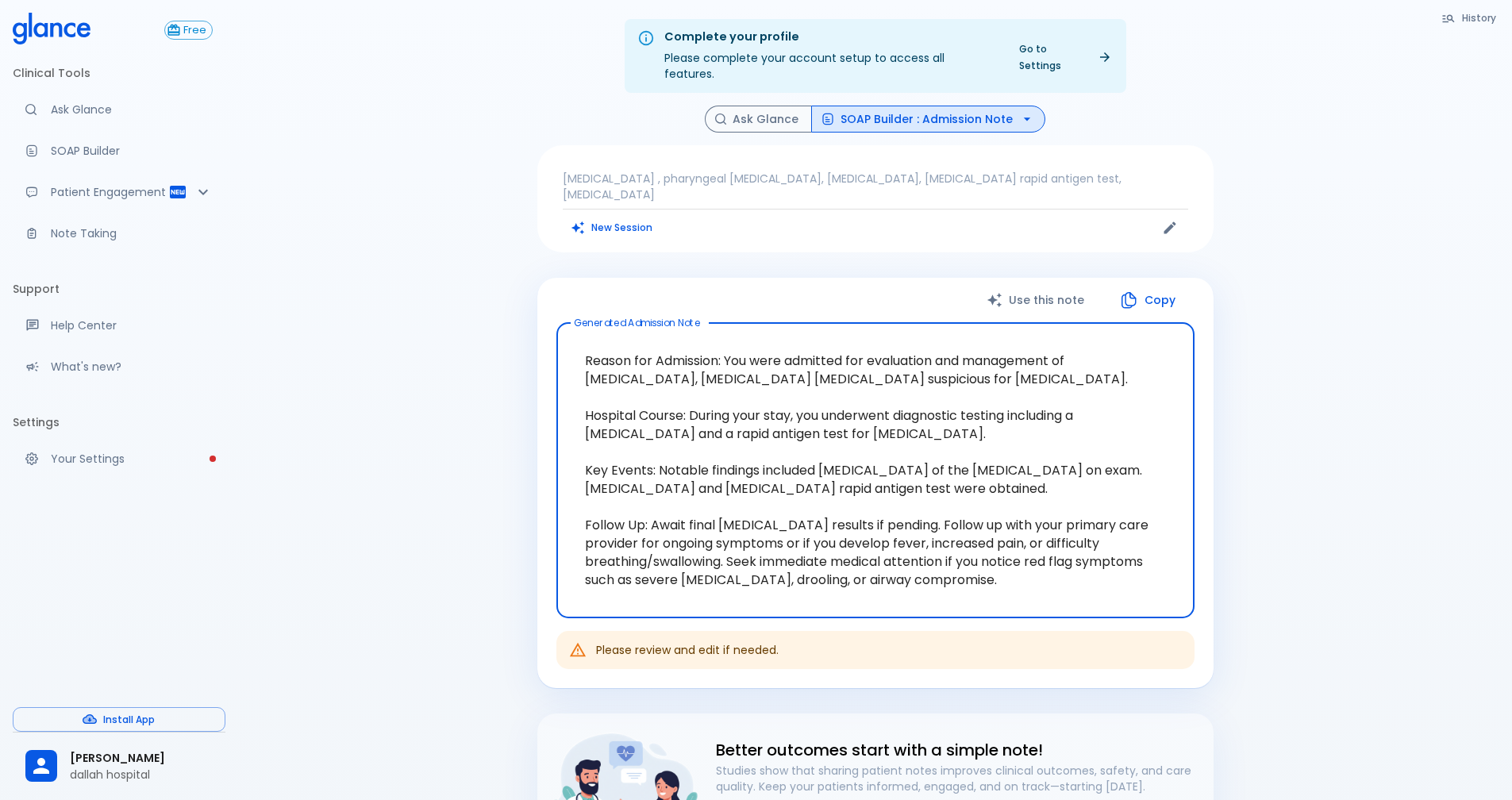
click at [836, 106] on button "SOAP Builder : Admission Note" at bounding box center [927, 119] width 234 height 28
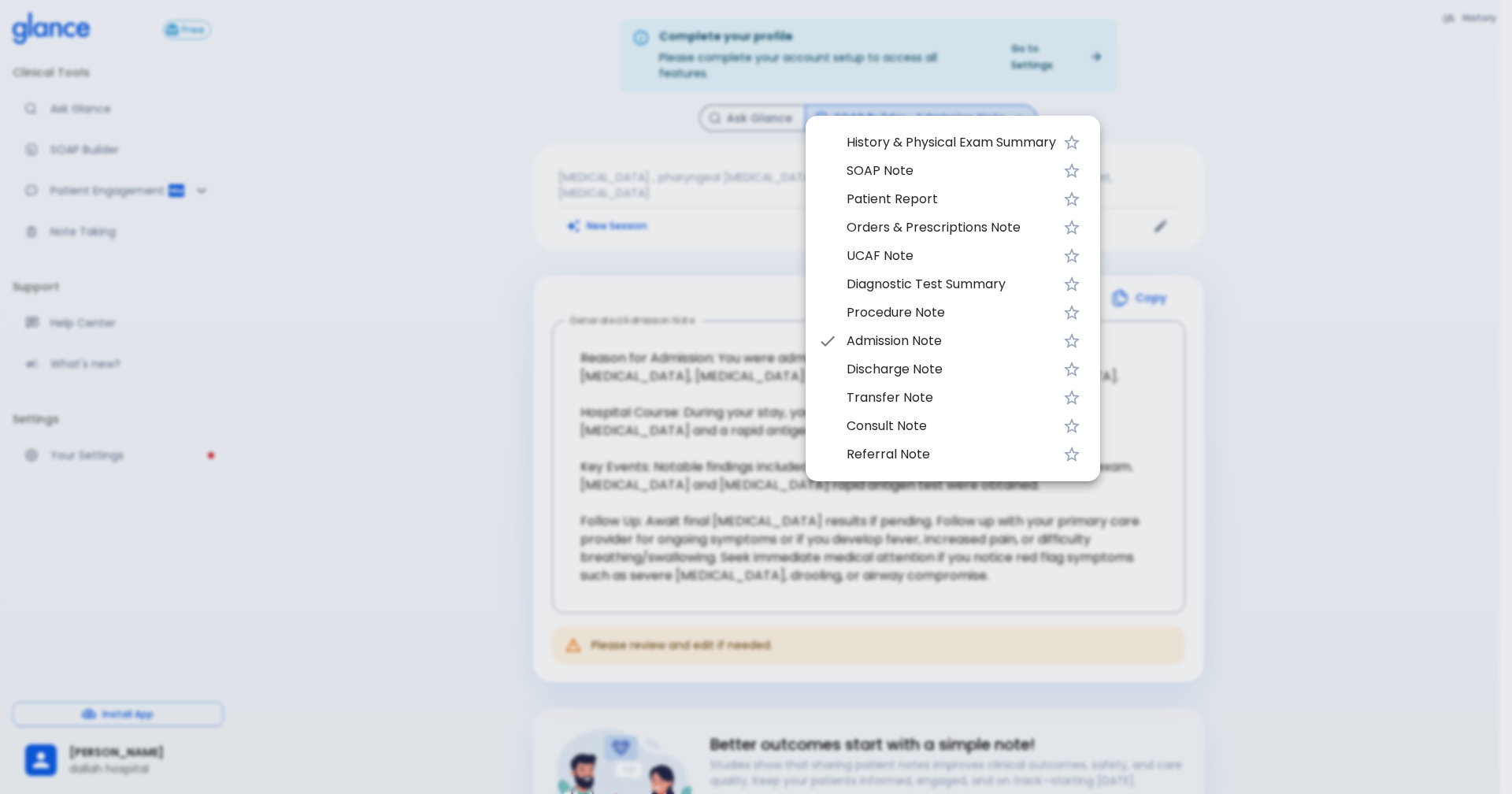
click at [854, 200] on span "Patient Report" at bounding box center [951, 200] width 209 height 19
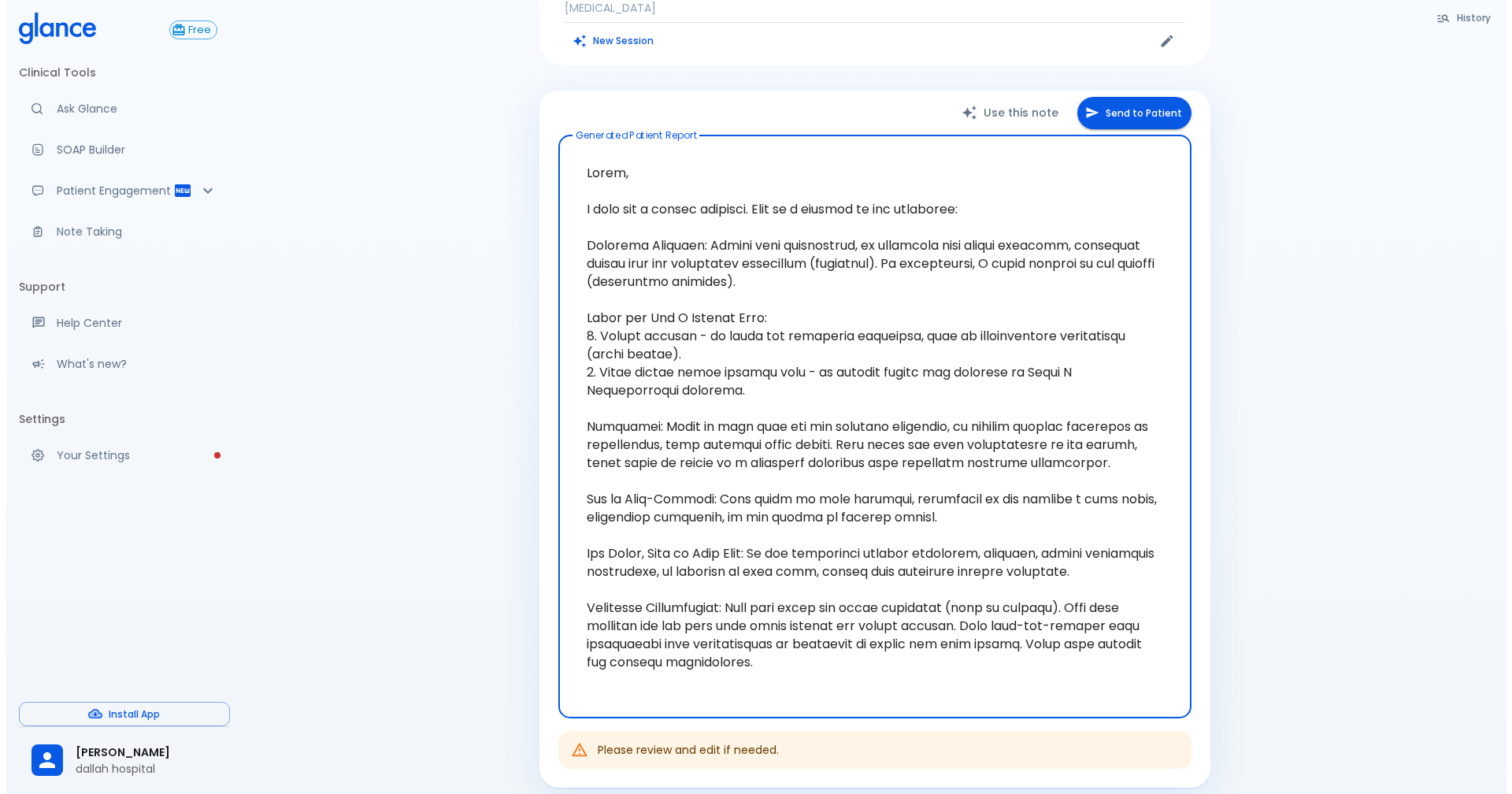
scroll to position [157, 0]
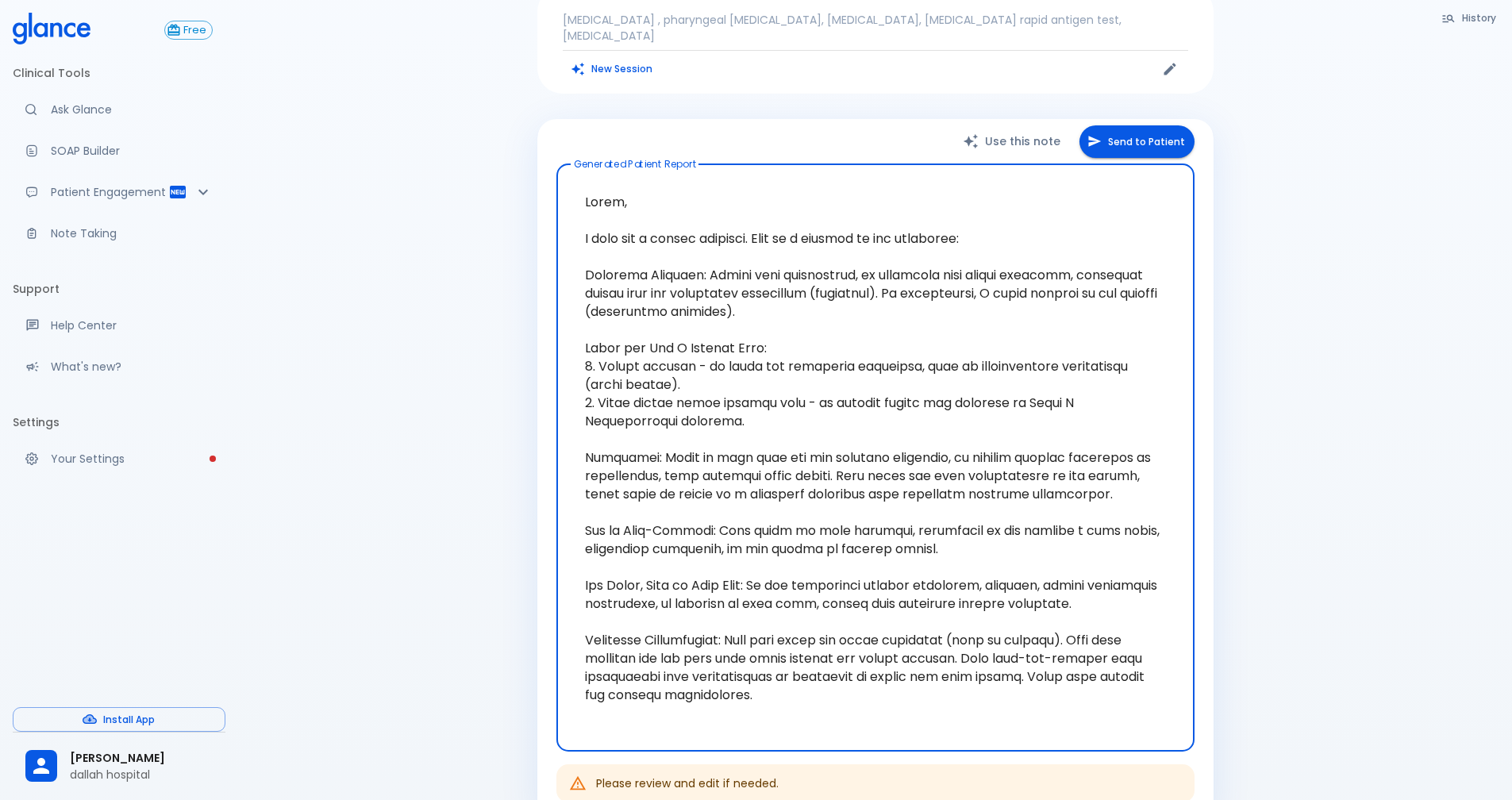
drag, startPoint x: 1105, startPoint y: 141, endPoint x: 1094, endPoint y: 128, distance: 17.0
click at [1094, 128] on div "Use this note Send to Patient Generated Patient Report x Generated Patient Repo…" at bounding box center [875, 470] width 676 height 702
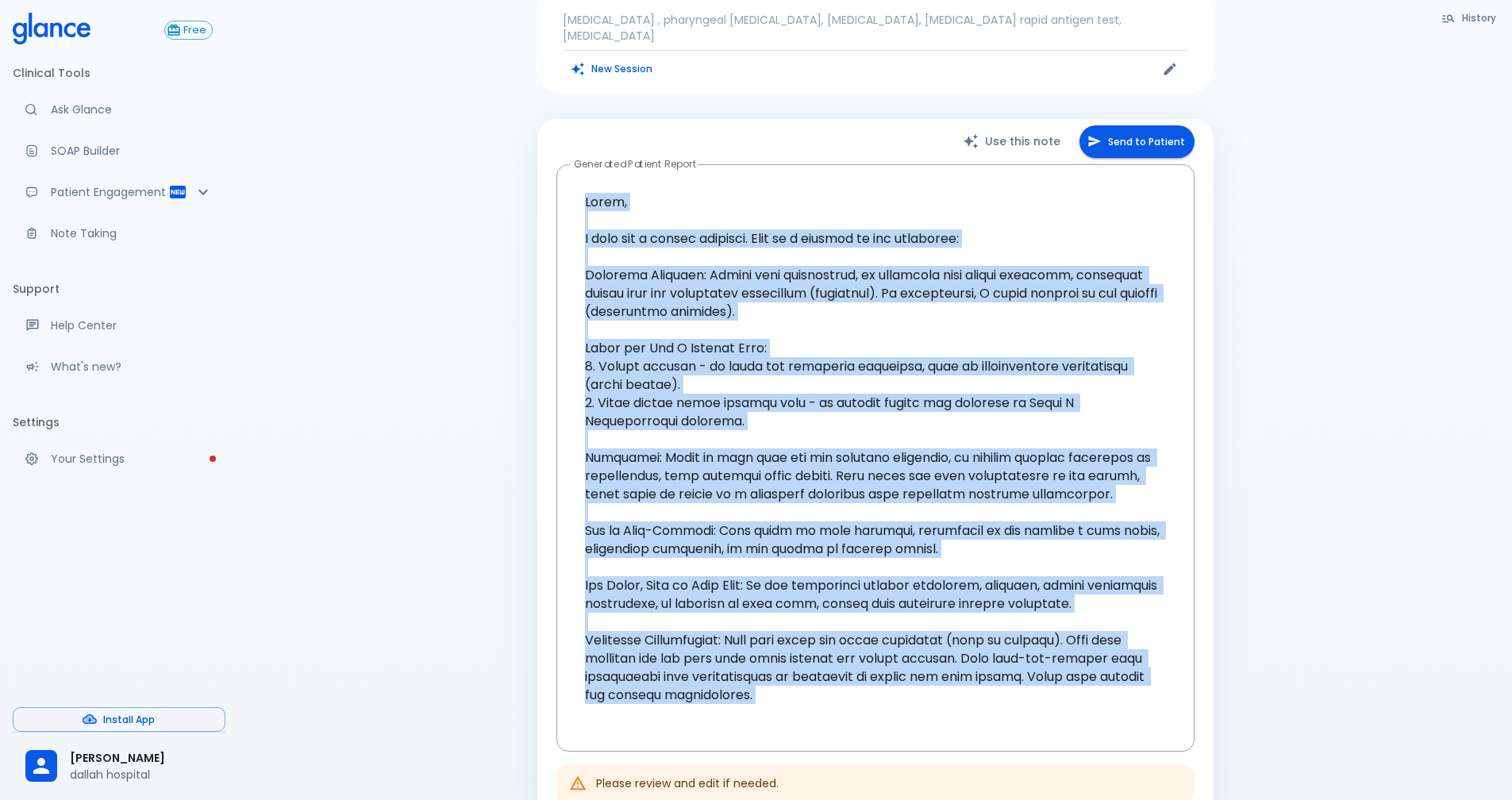
drag, startPoint x: 1094, startPoint y: 128, endPoint x: 1087, endPoint y: 114, distance: 15.7
click at [1087, 125] on button "Send to Patient" at bounding box center [1137, 141] width 115 height 32
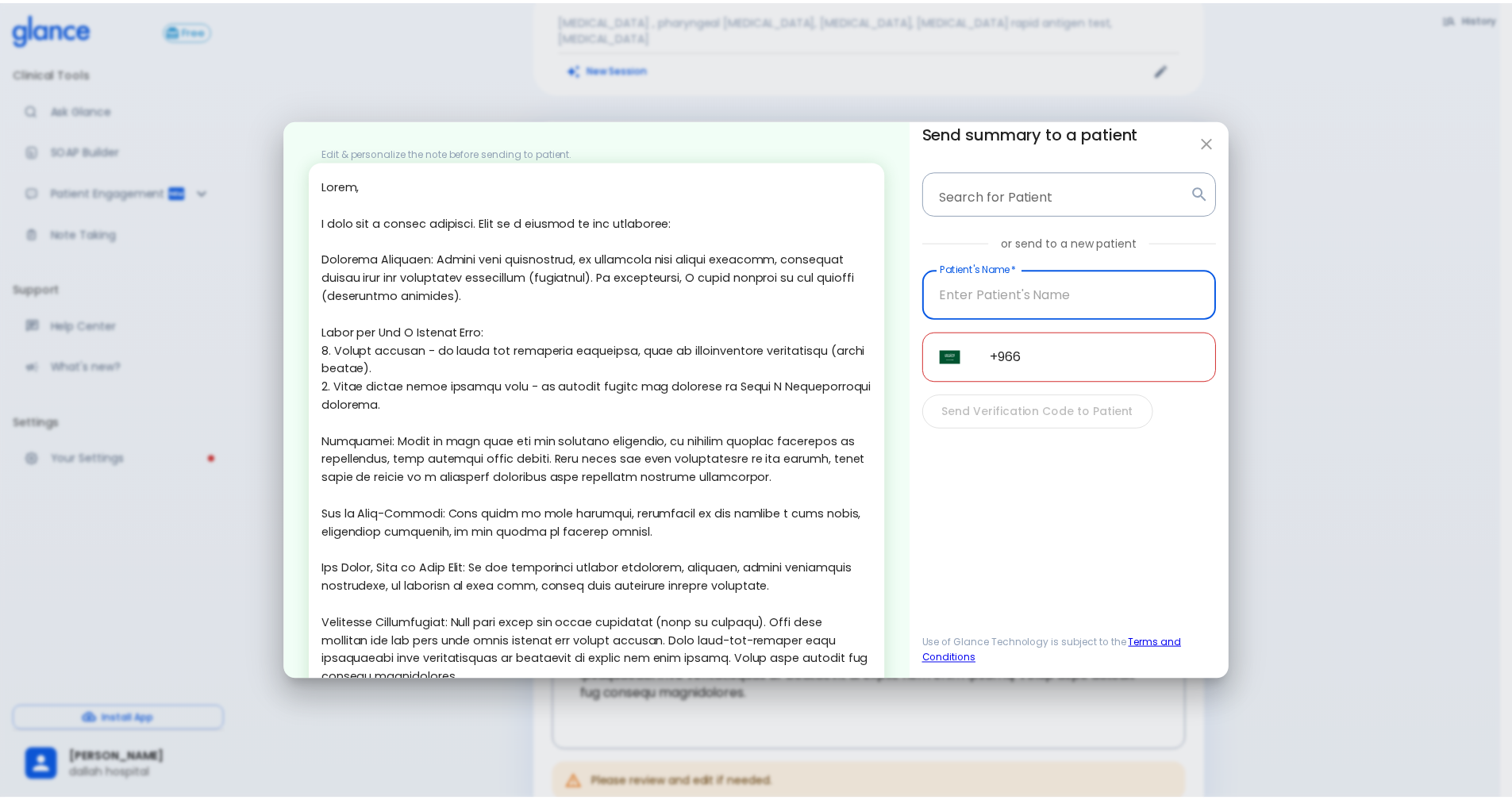
scroll to position [88, 0]
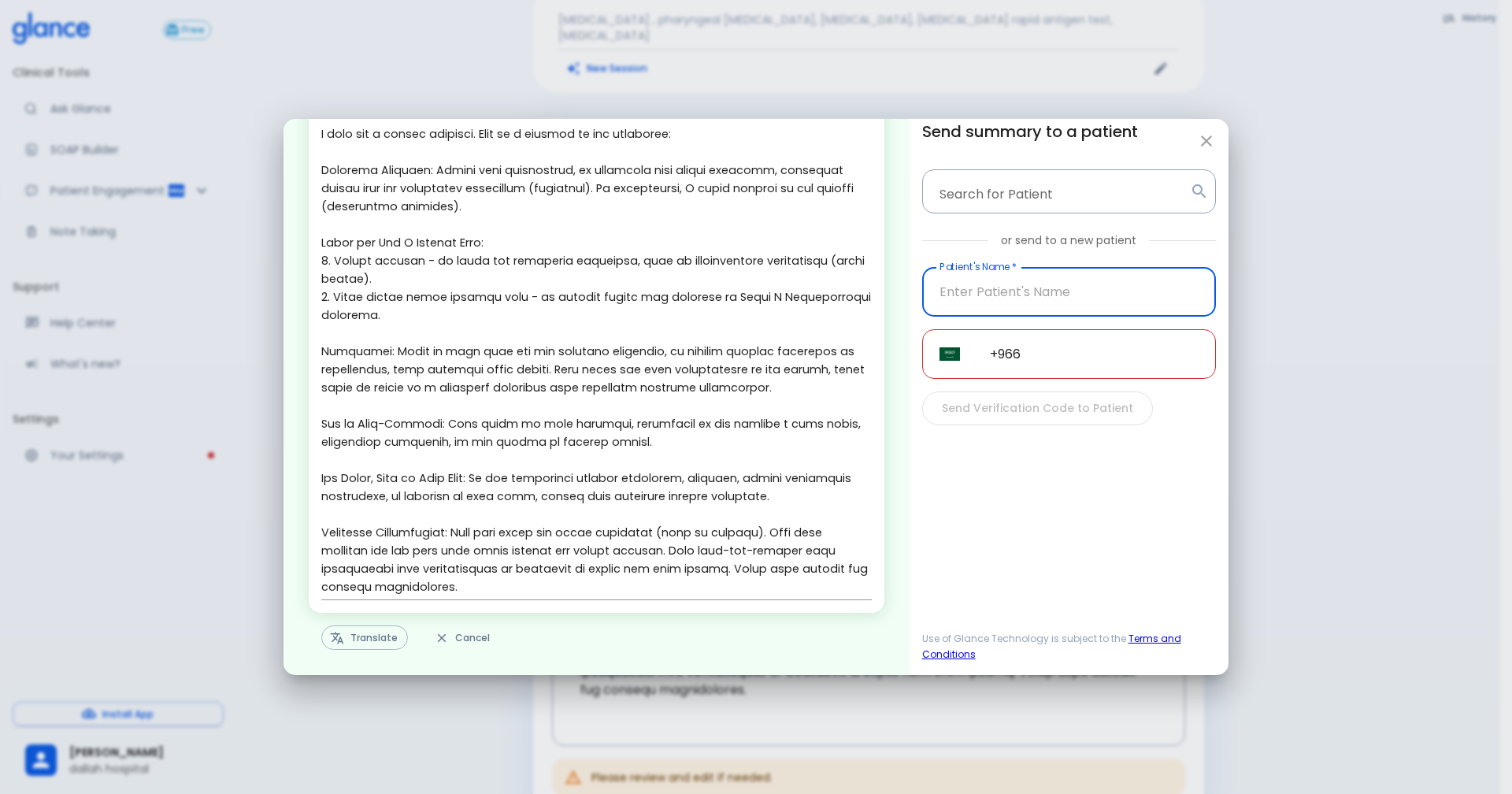
click at [378, 641] on button "Translate" at bounding box center [364, 638] width 87 height 25
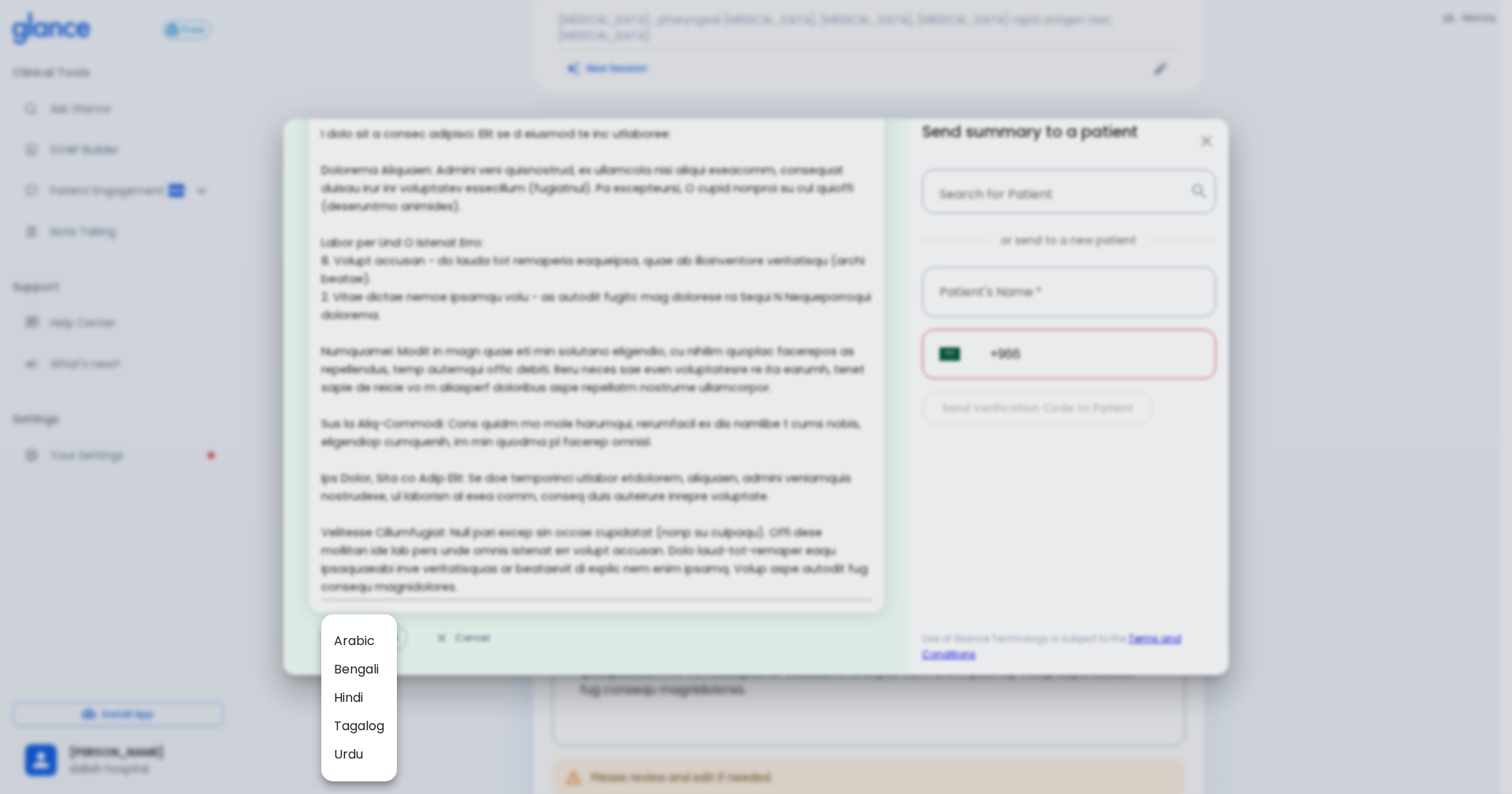
click at [1193, 139] on div at bounding box center [756, 397] width 1512 height 794
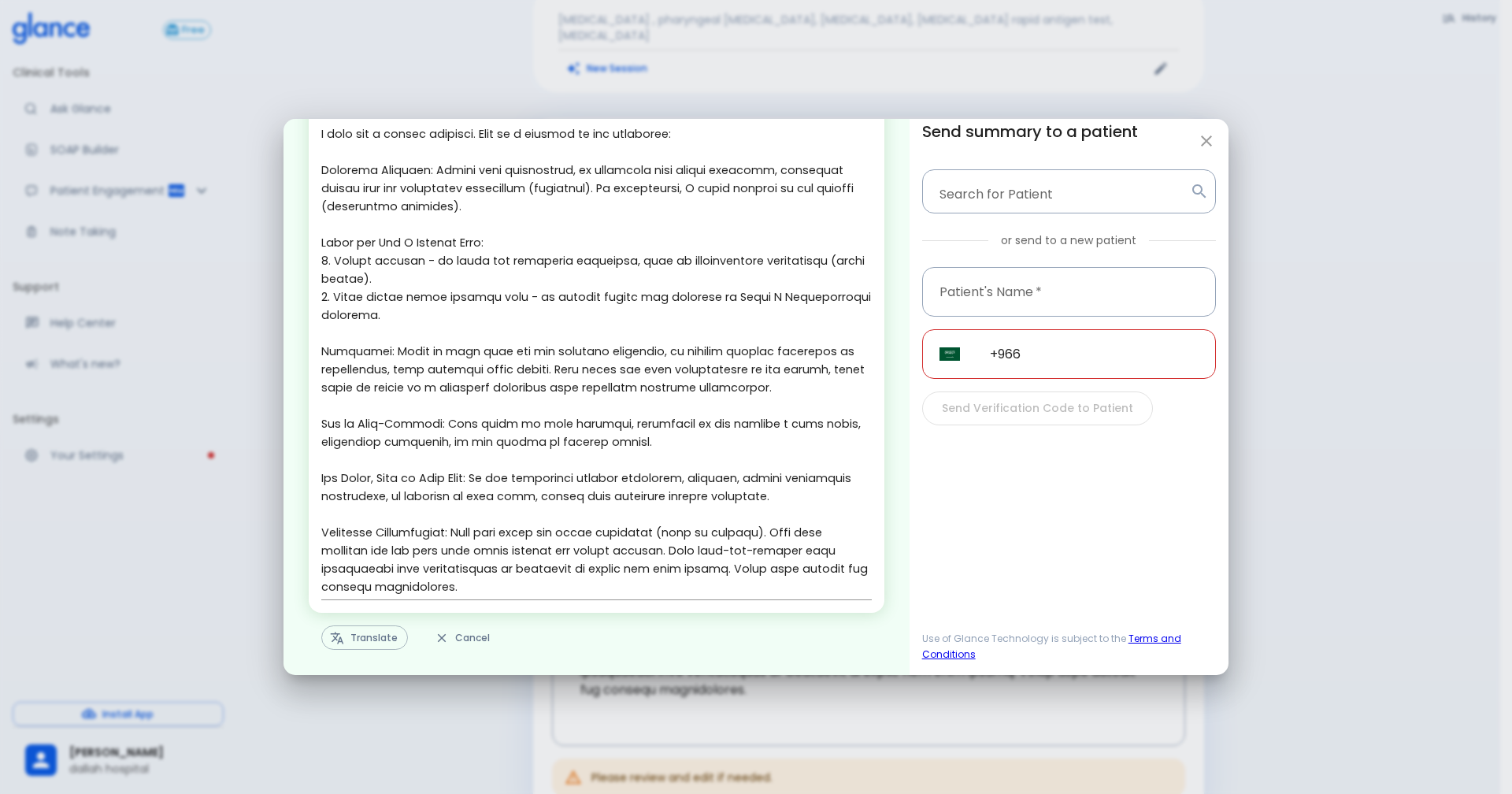
click at [1212, 141] on icon "button" at bounding box center [1206, 141] width 19 height 19
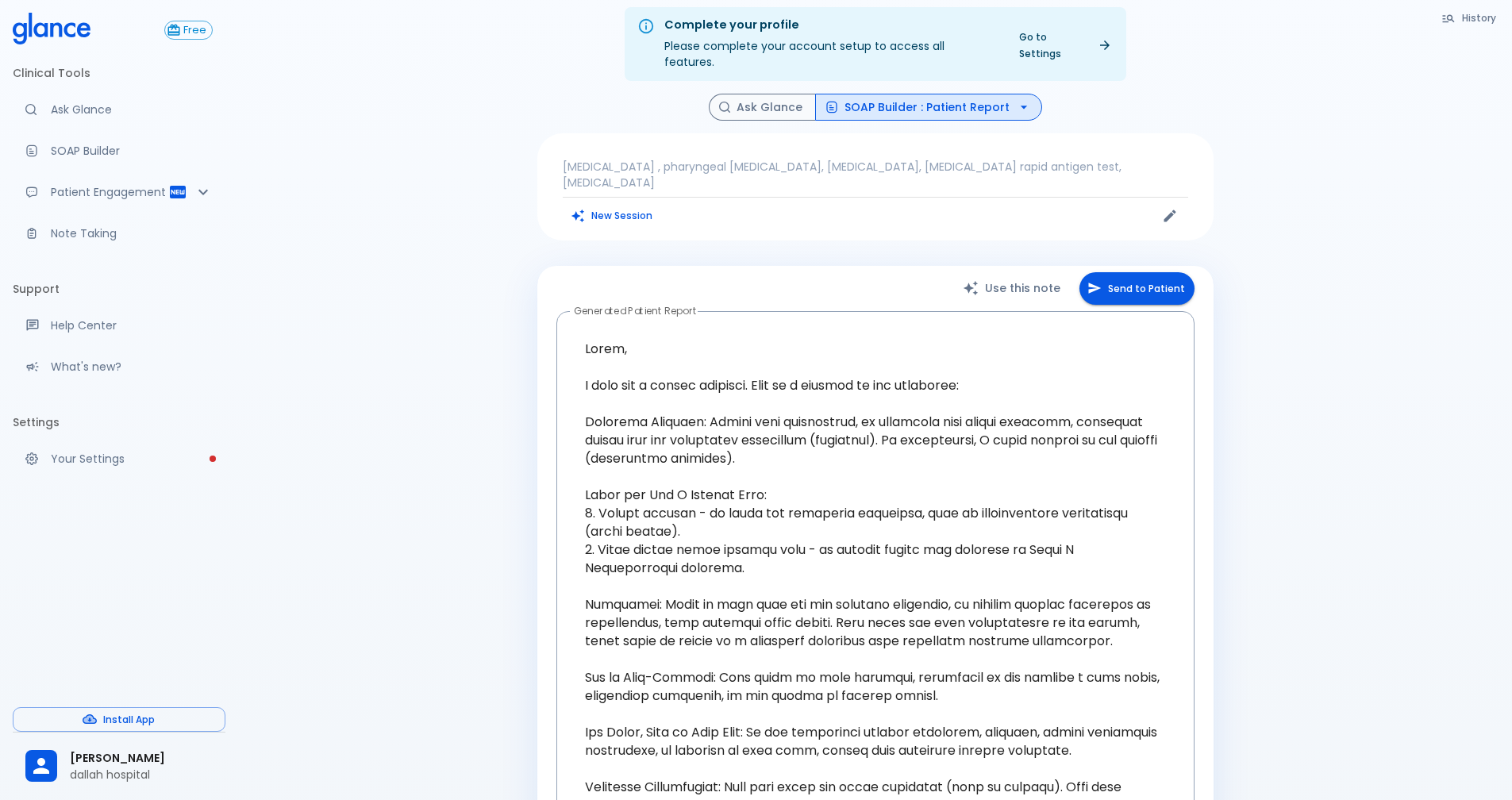
scroll to position [0, 0]
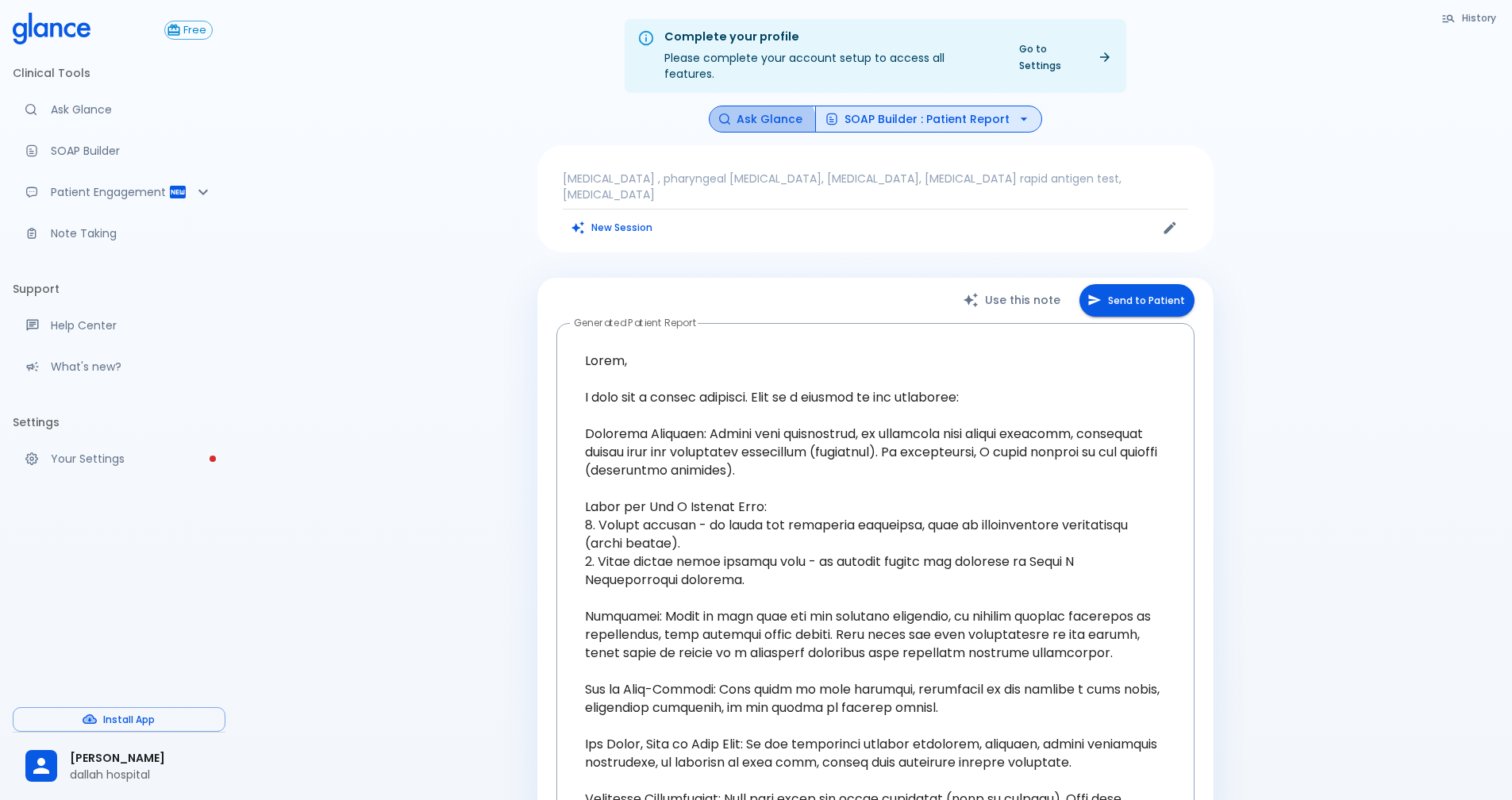
click at [763, 114] on button "Ask Glance" at bounding box center [762, 119] width 107 height 28
